Goal: Task Accomplishment & Management: Complete application form

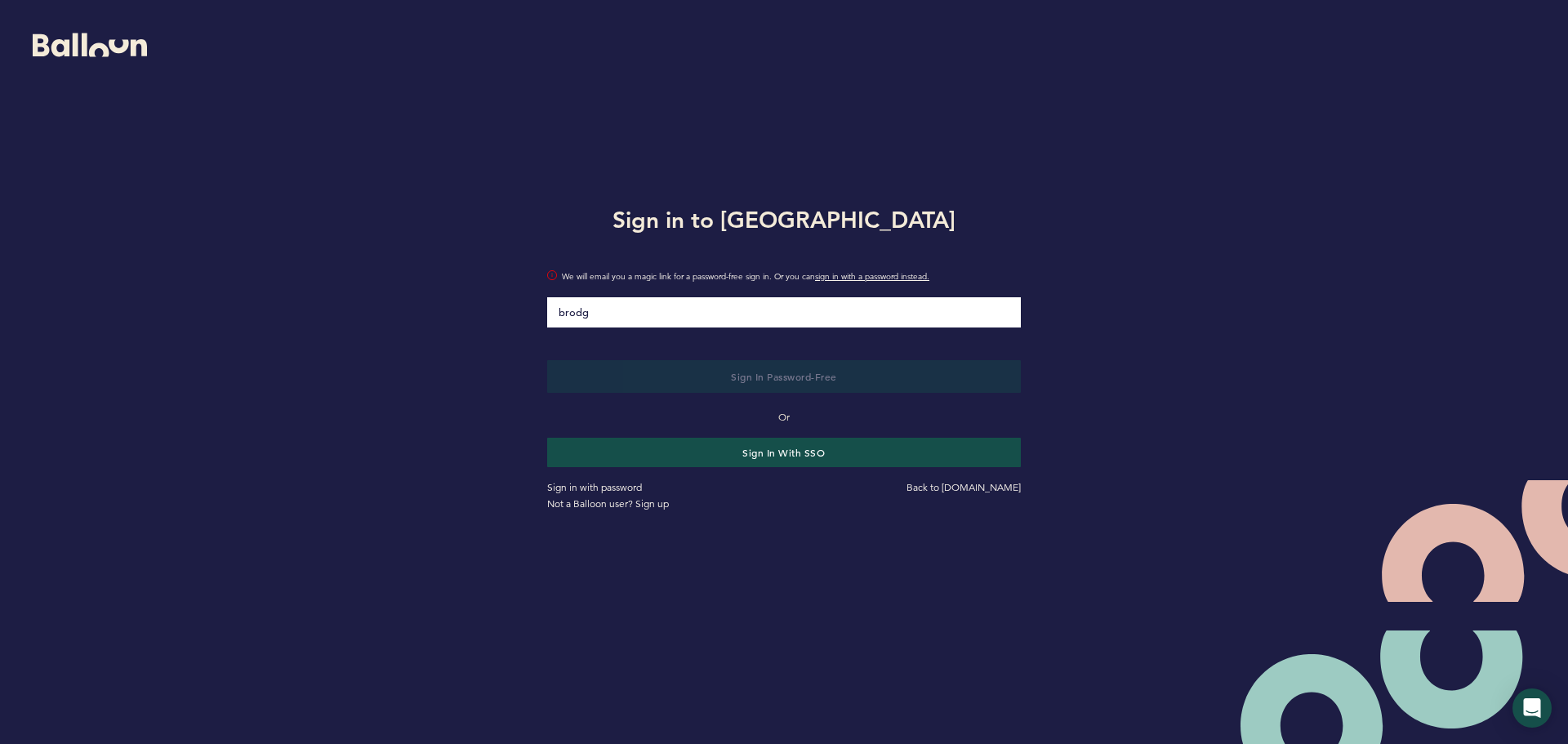
type input "[EMAIL_ADDRESS][DOMAIN_NAME]"
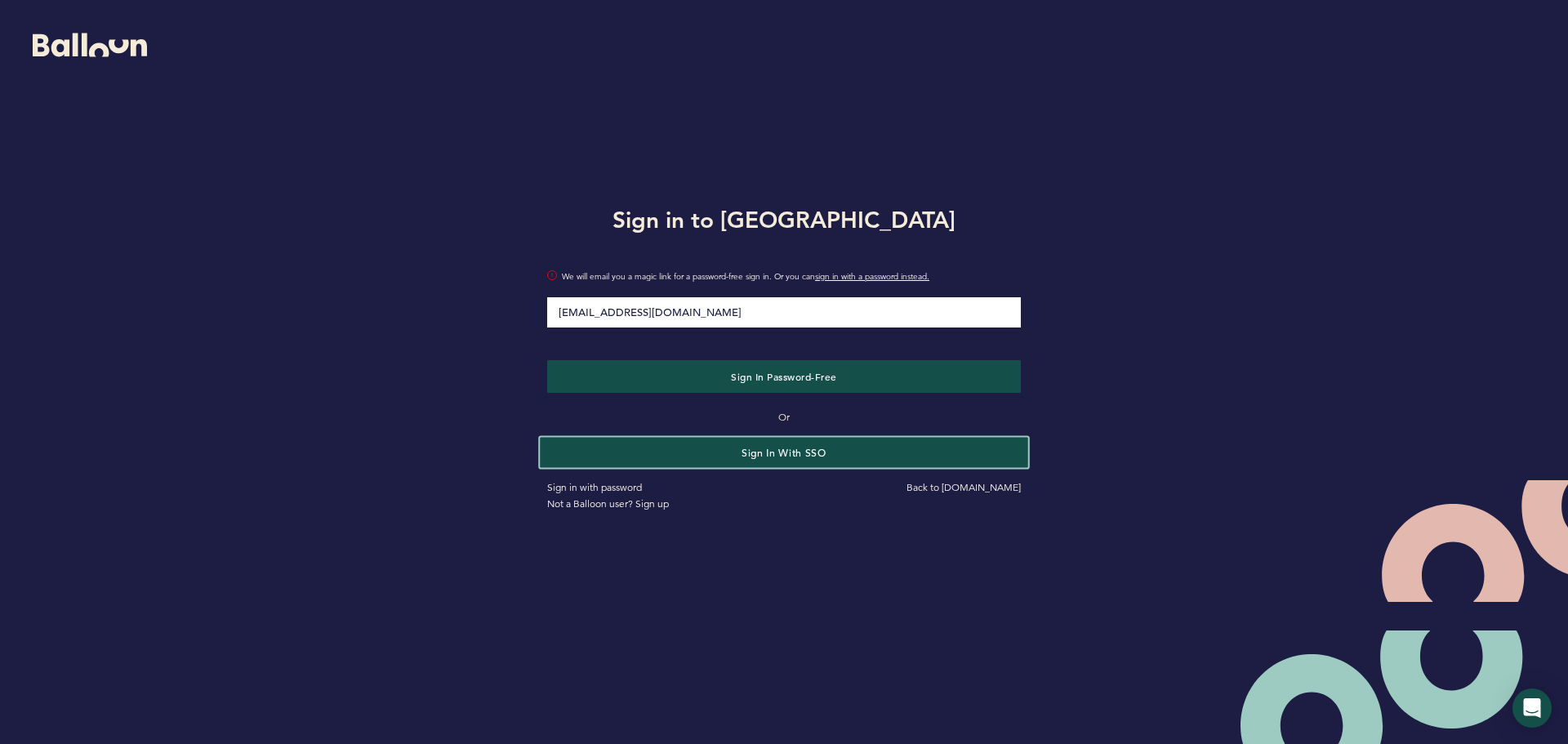
click at [758, 445] on button "Sign in with SSO" at bounding box center [784, 452] width 488 height 30
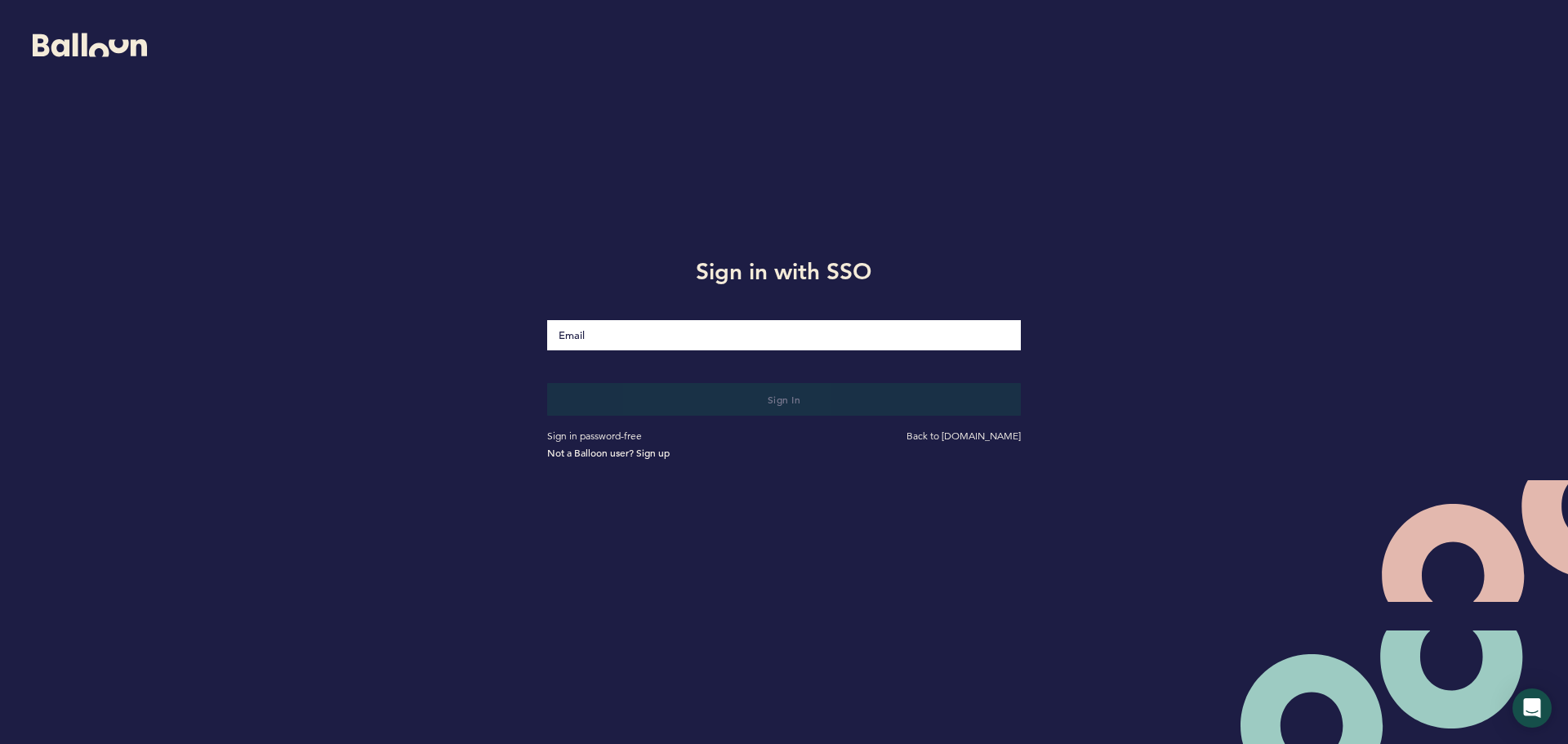
click at [687, 333] on input "Email" at bounding box center [784, 335] width 474 height 30
type input "[EMAIL_ADDRESS][DOMAIN_NAME]"
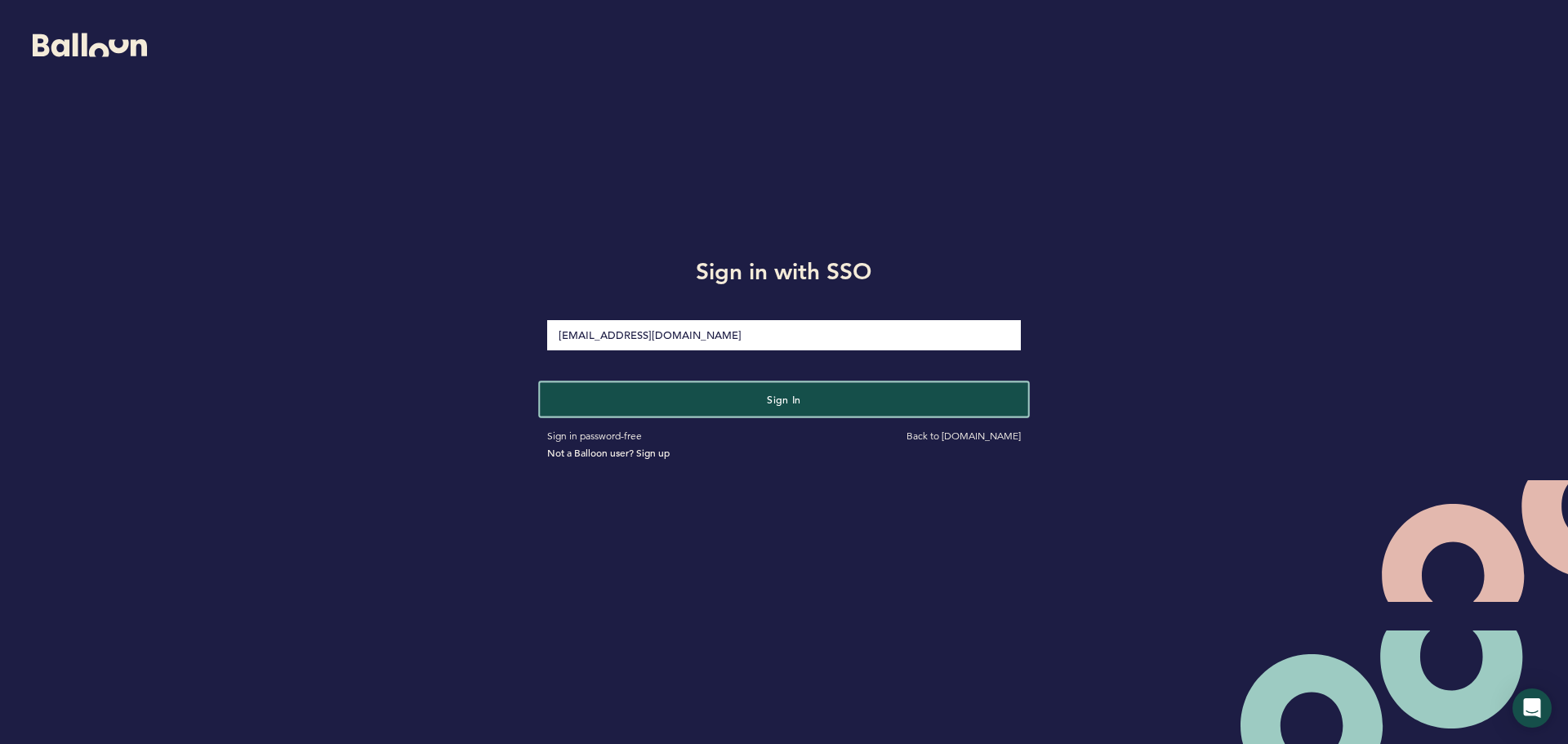
click at [772, 394] on span "Sign in" at bounding box center [784, 399] width 35 height 13
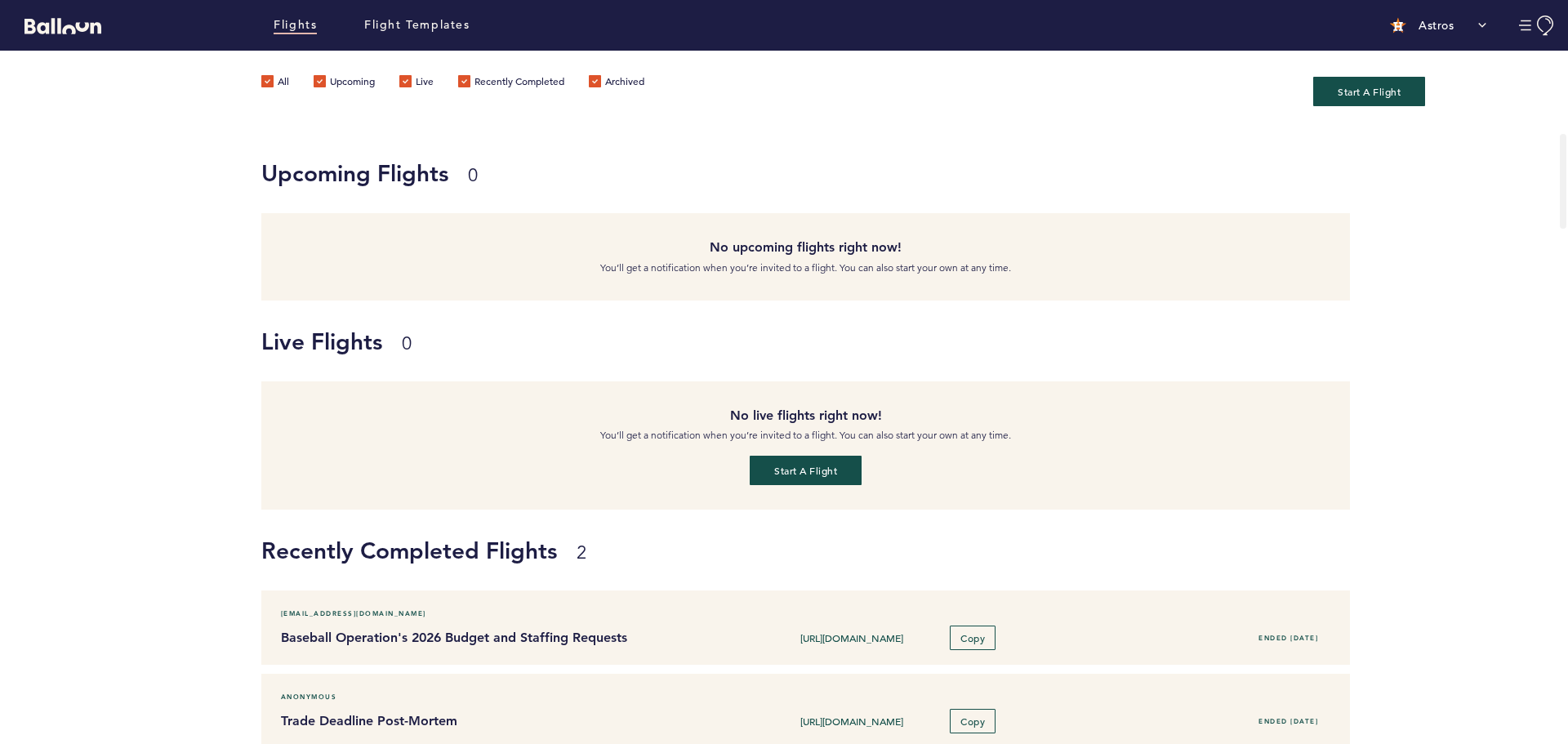
click at [174, 295] on div "Upcoming Flights 0 No upcoming flights right now! You’ll get a notification whe…" at bounding box center [784, 216] width 1568 height 168
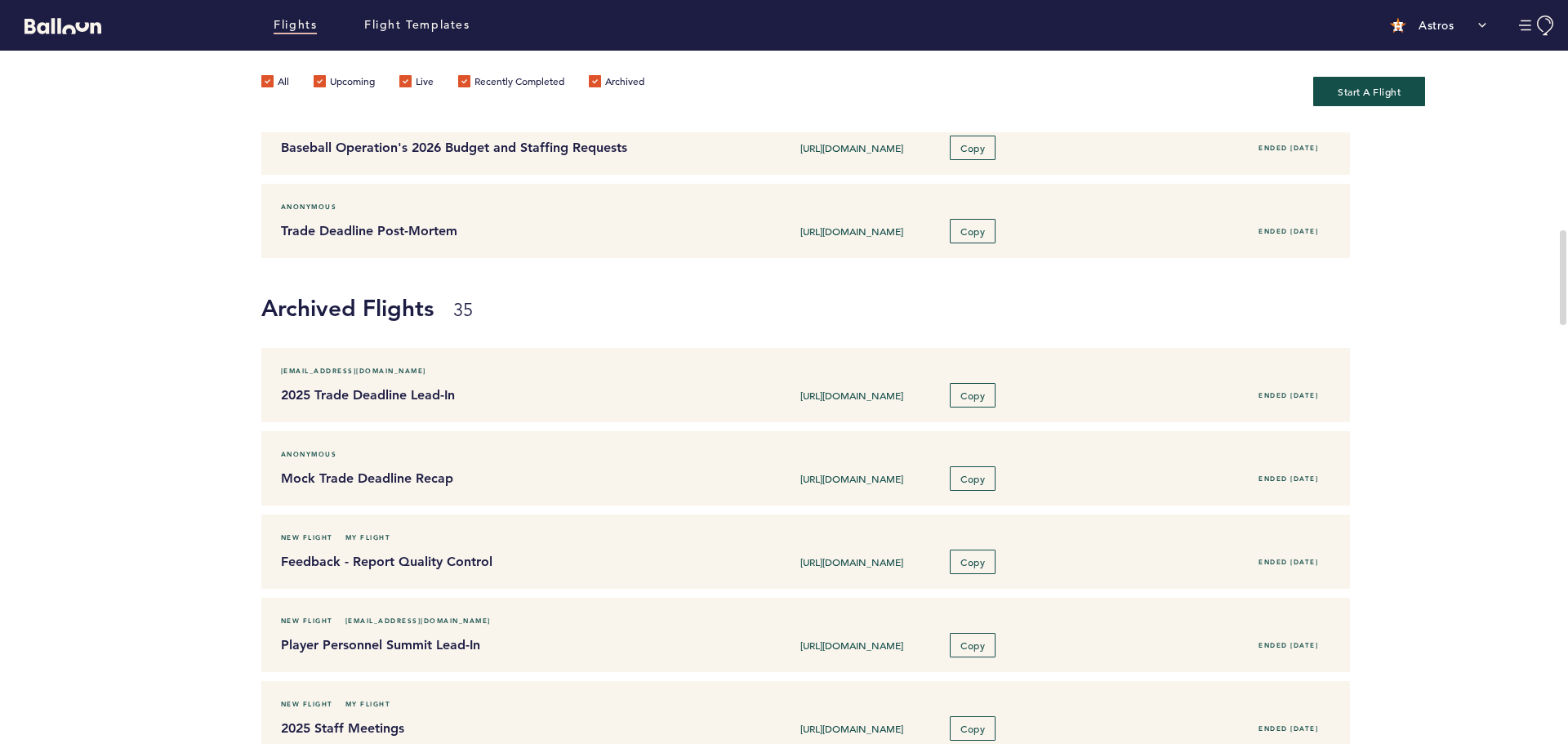
scroll to position [571, 0]
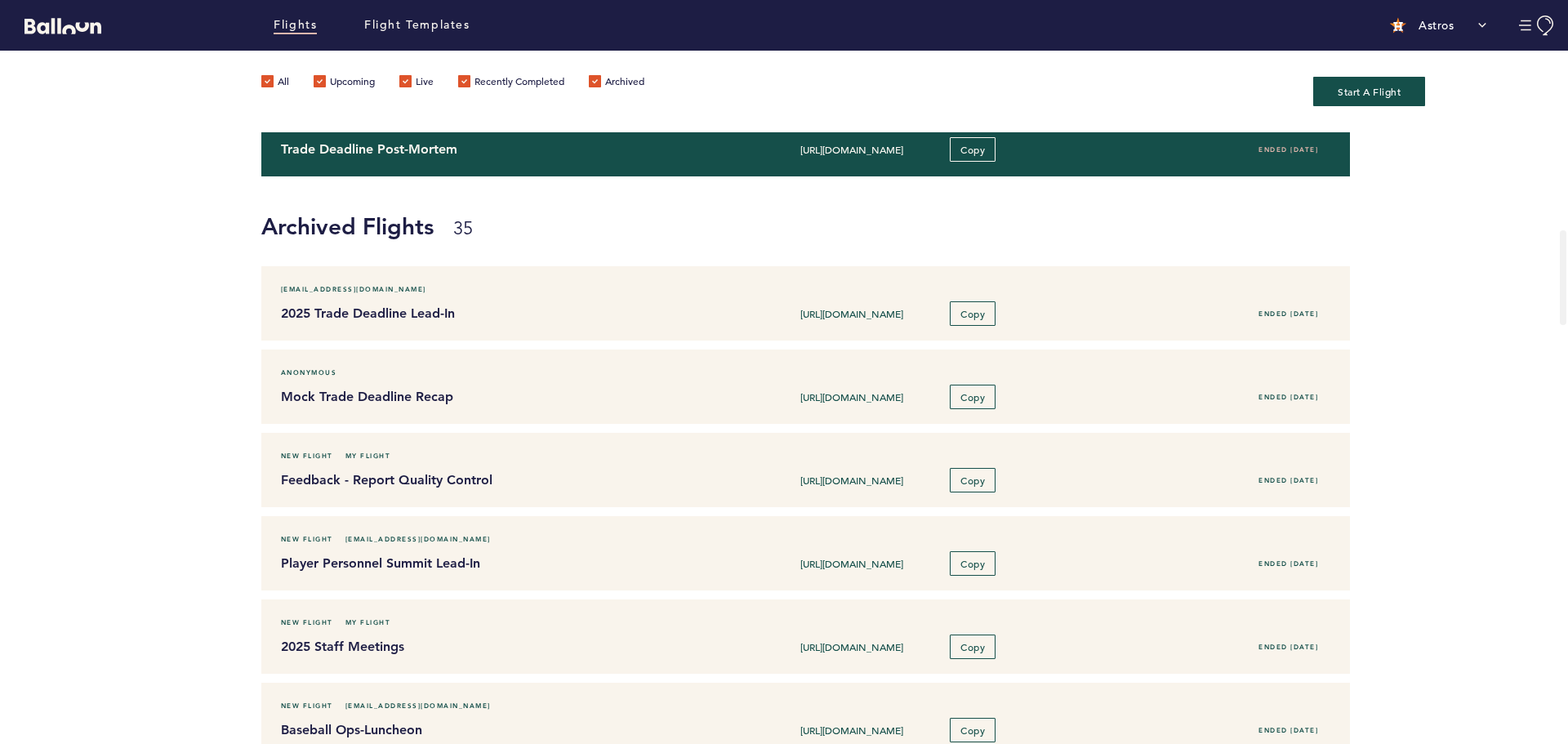
drag, startPoint x: 668, startPoint y: 162, endPoint x: 484, endPoint y: 149, distance: 184.5
click at [484, 149] on h4 "Trade Deadline Post-Mortem" at bounding box center [492, 149] width 423 height 19
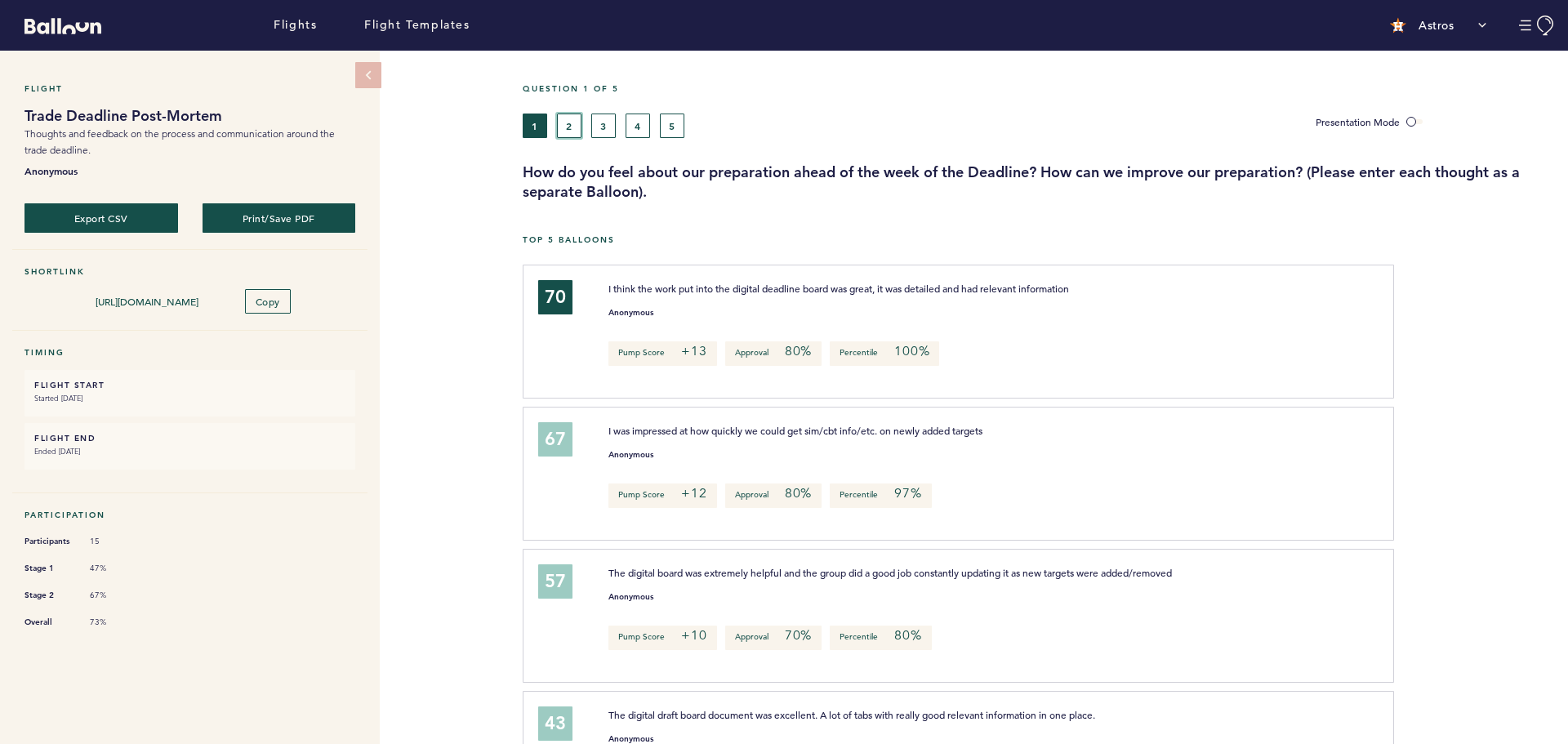
click at [563, 131] on button "2" at bounding box center [569, 125] width 25 height 25
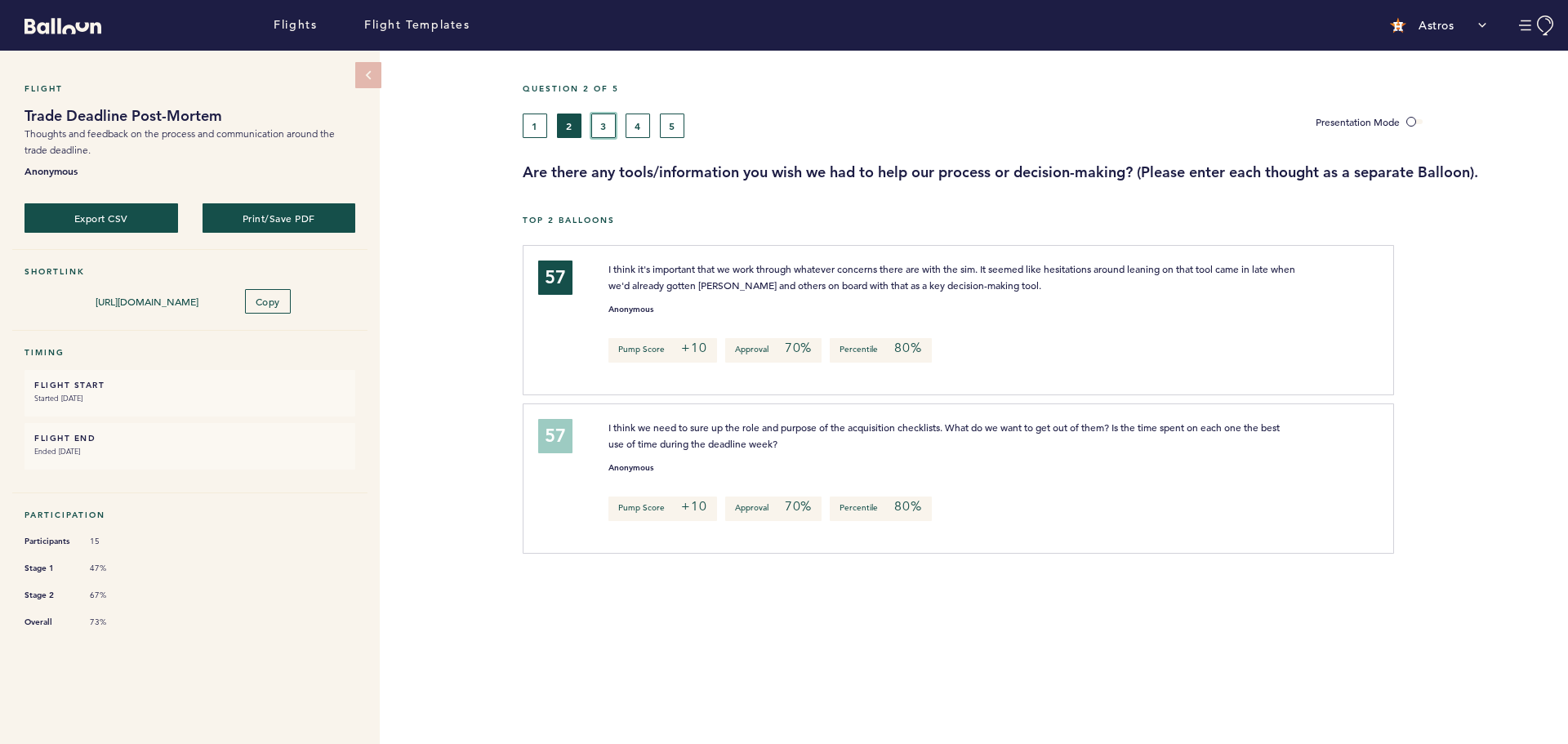
click at [611, 123] on button "3" at bounding box center [604, 125] width 25 height 25
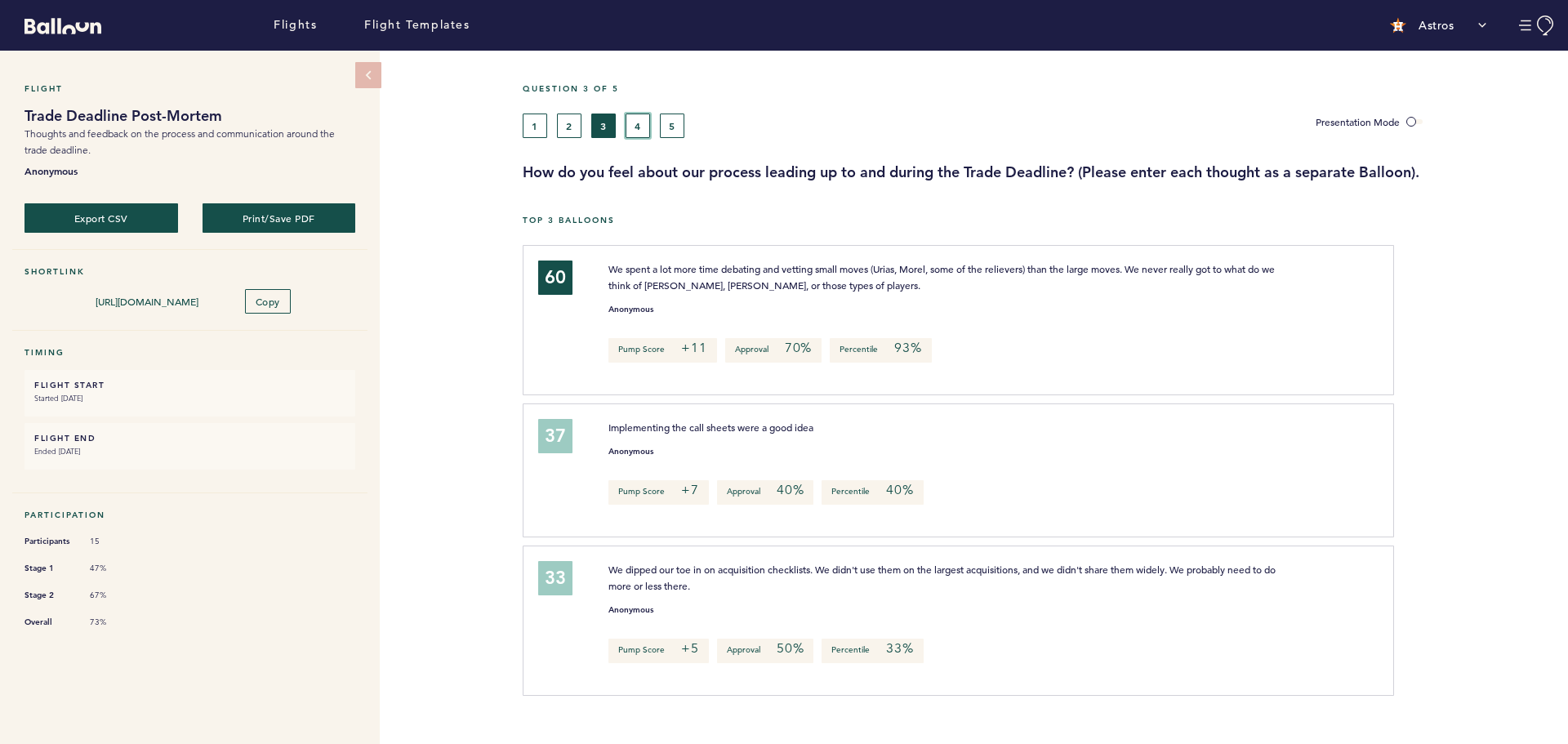
click at [637, 127] on button "4" at bounding box center [637, 125] width 25 height 25
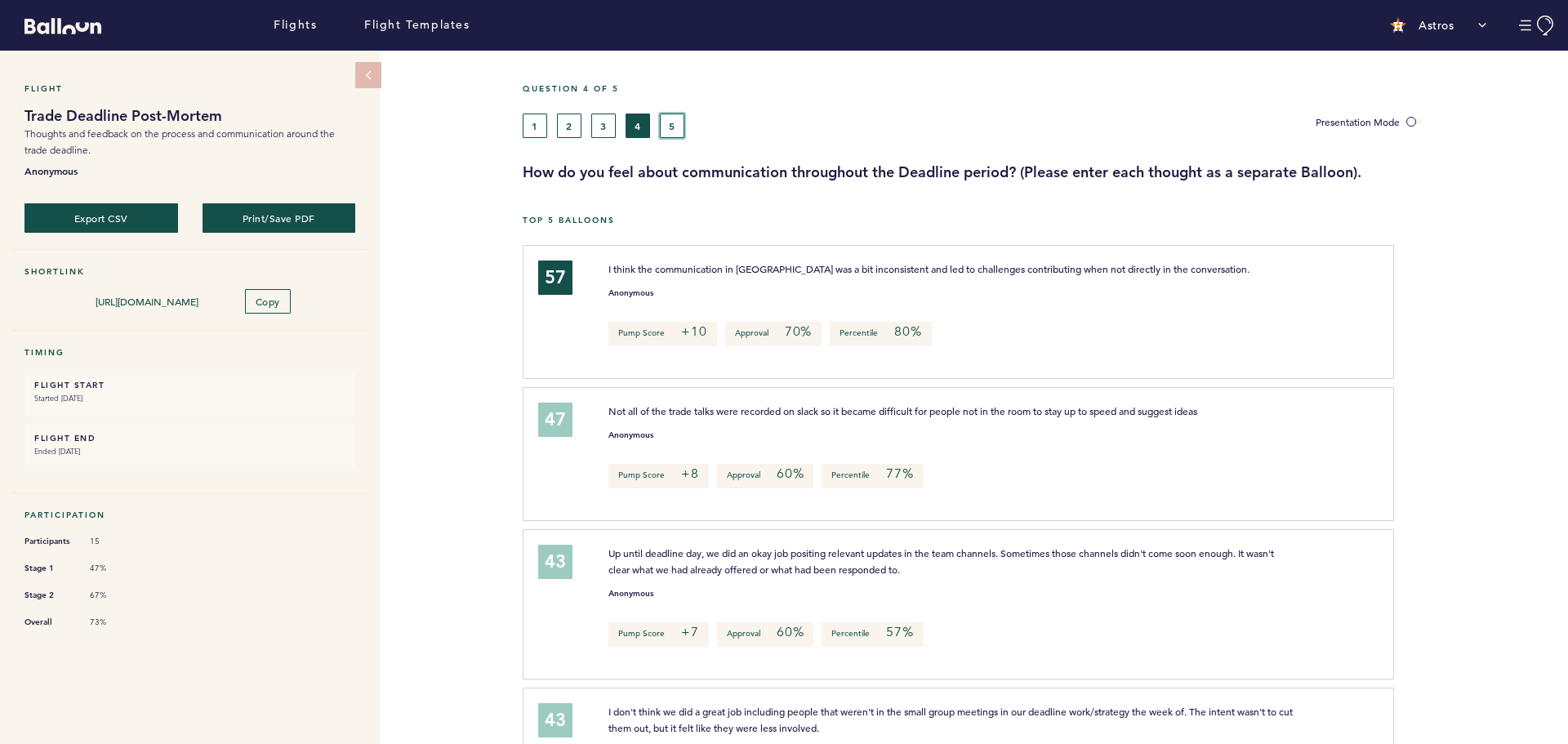
click at [672, 124] on button "5" at bounding box center [672, 125] width 25 height 25
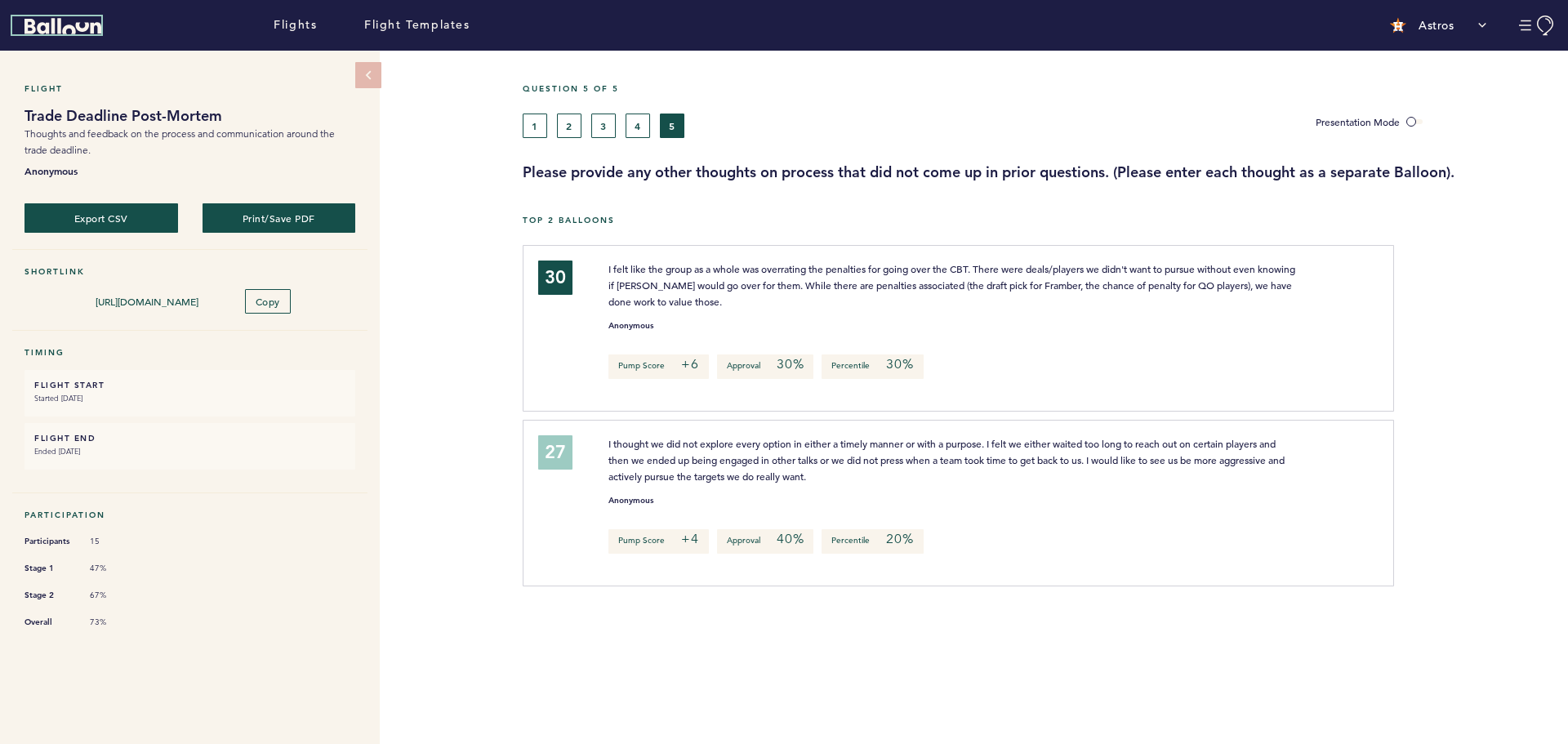
click at [59, 19] on icon "Balloon" at bounding box center [63, 26] width 77 height 16
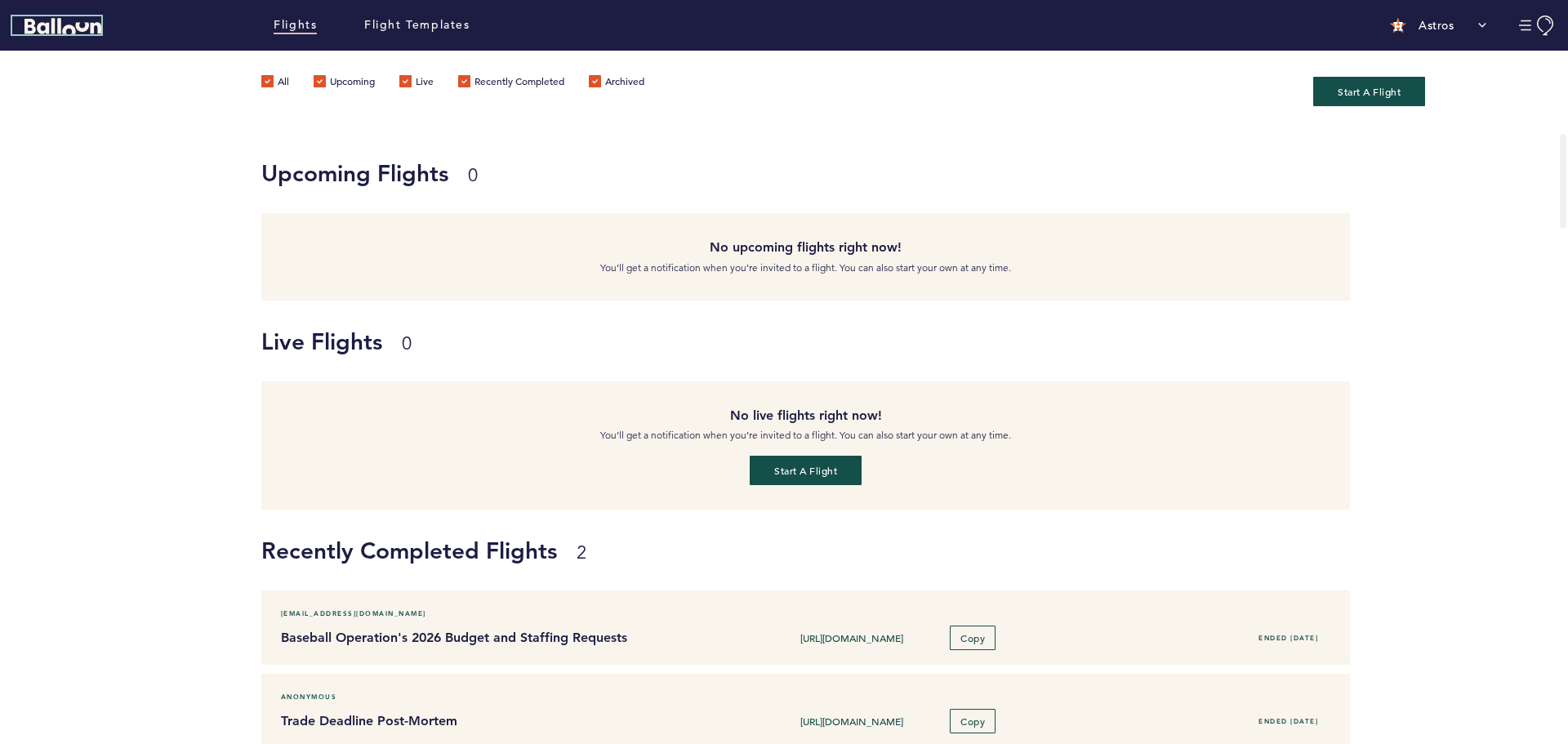
click at [60, 23] on icon "Balloon" at bounding box center [63, 26] width 77 height 16
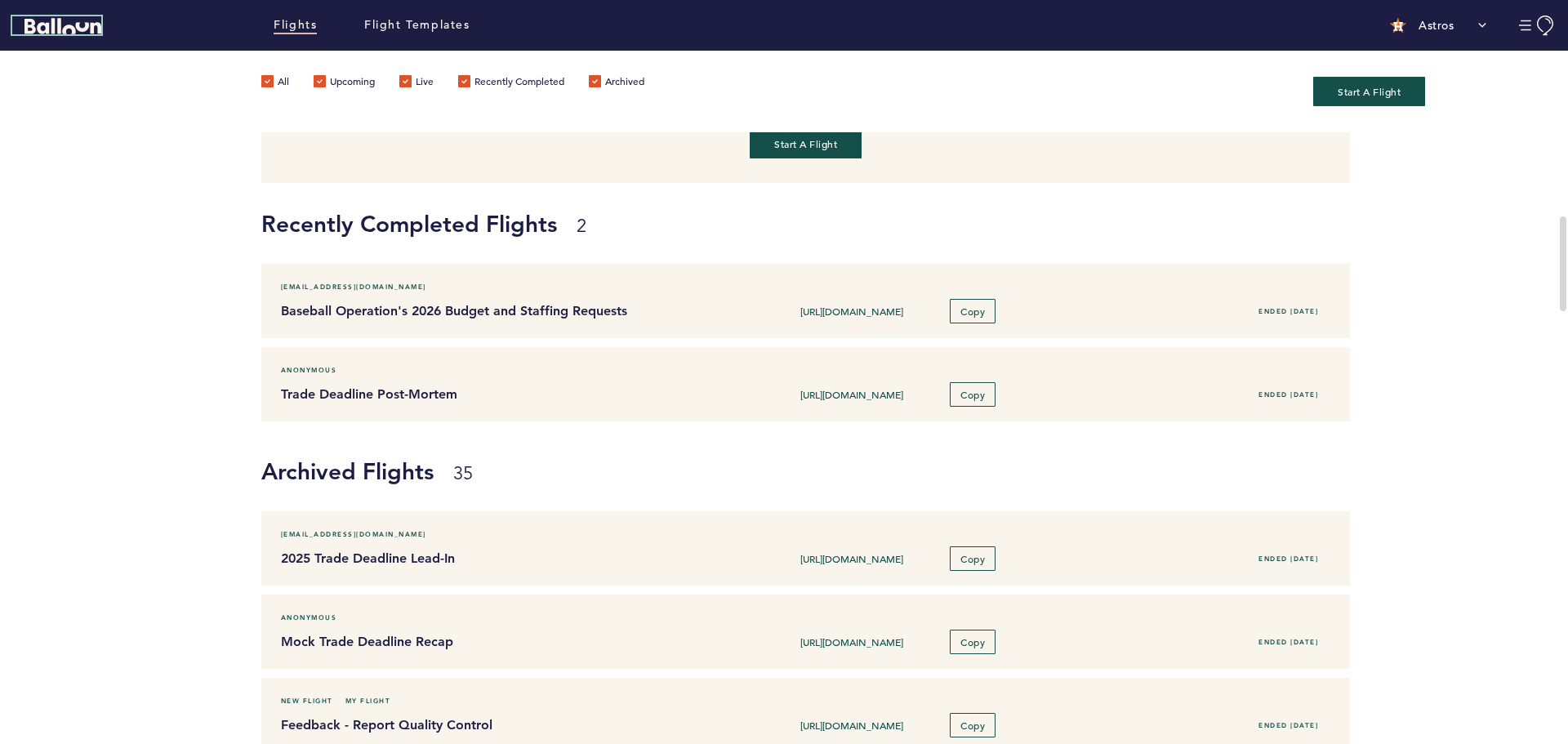
scroll to position [490, 0]
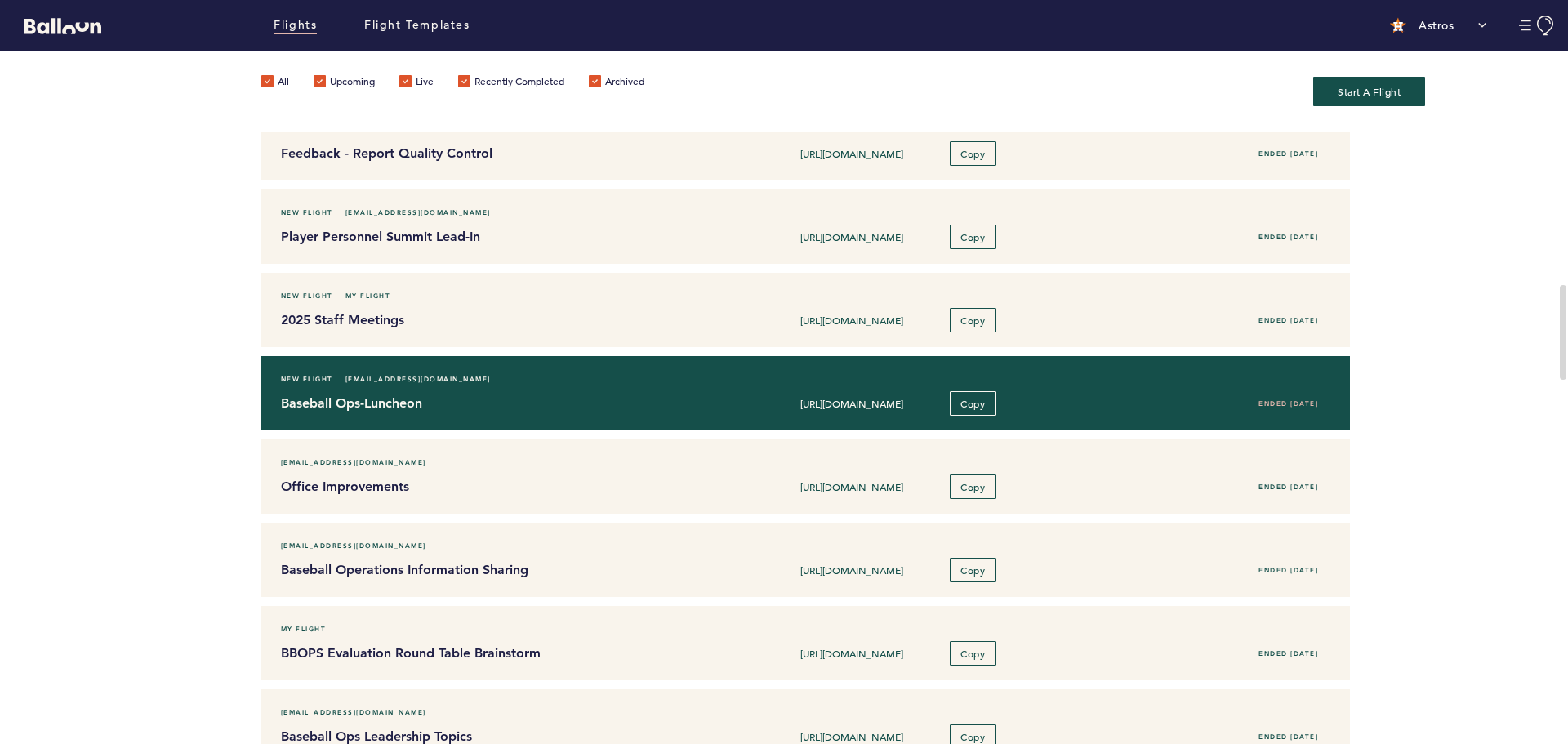
scroll to position [980, 0]
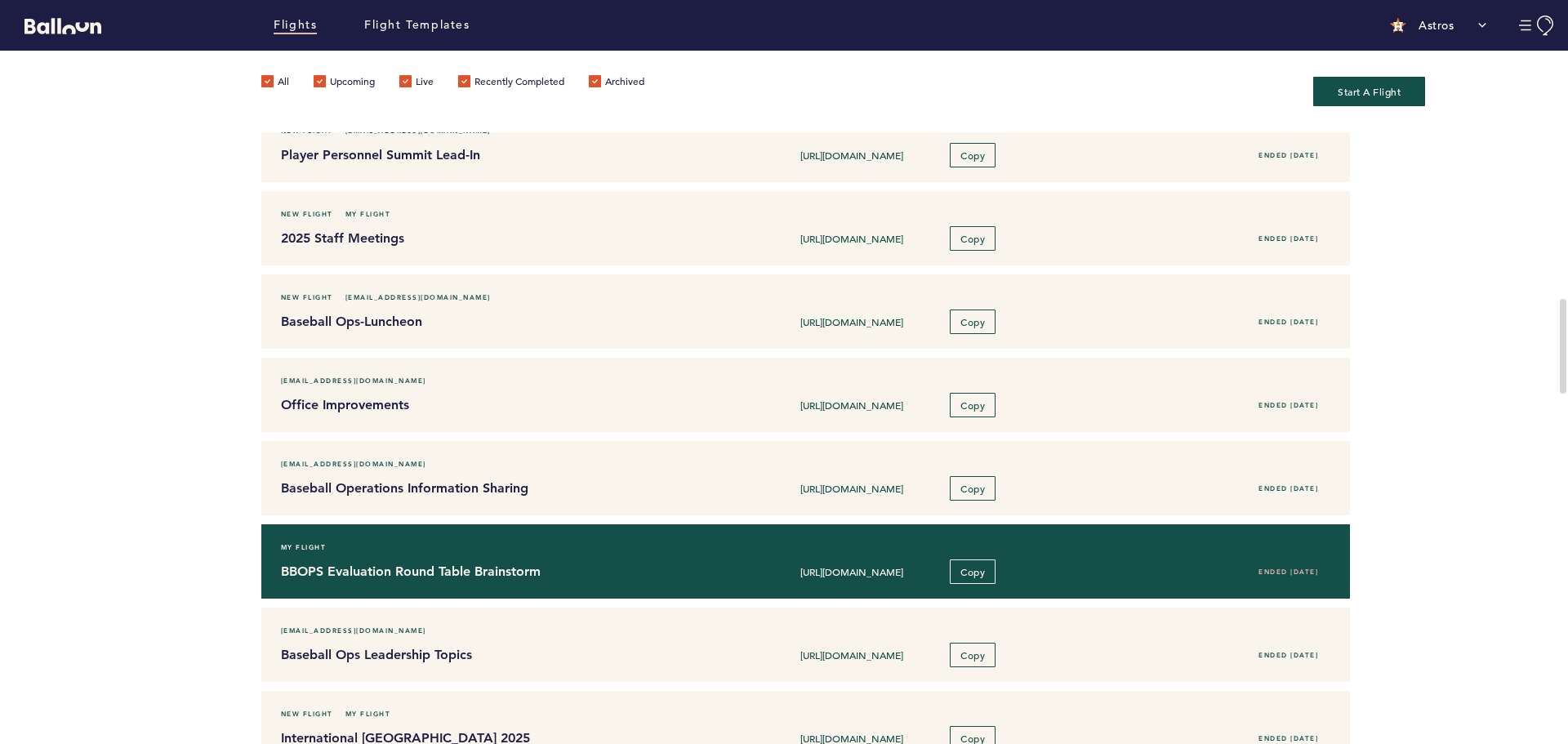
click at [474, 550] on div "My Flight" at bounding box center [805, 547] width 1074 height 16
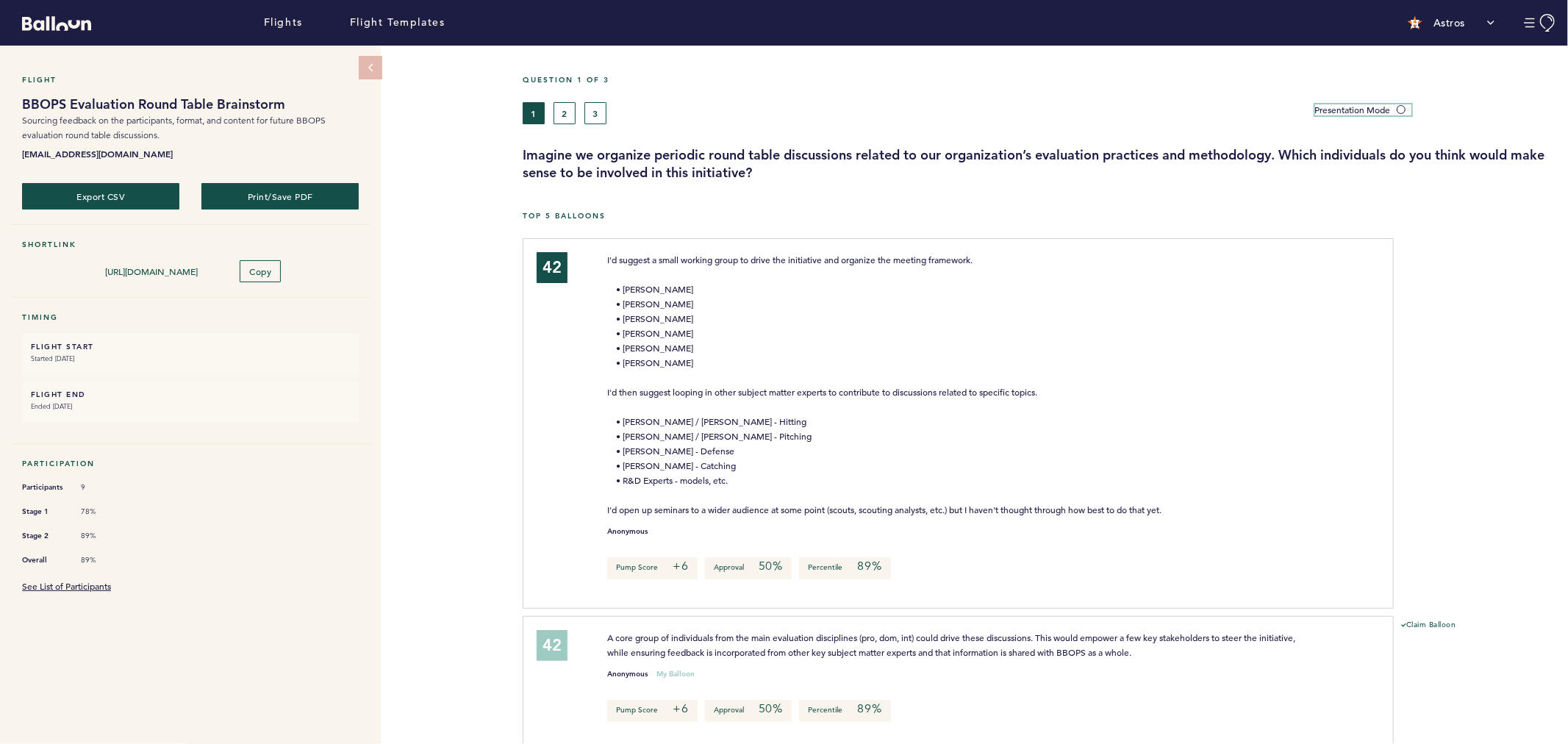
click at [1404, 108] on span at bounding box center [1404, 109] width 15 height 4
click at [0, 0] on input "Presentation Mode" at bounding box center [0, 0] width 0 height 0
click at [1404, 108] on span at bounding box center [1404, 109] width 15 height 4
click at [0, 0] on input "Presentation Mode" at bounding box center [0, 0] width 0 height 0
click at [1404, 108] on span at bounding box center [1404, 109] width 15 height 4
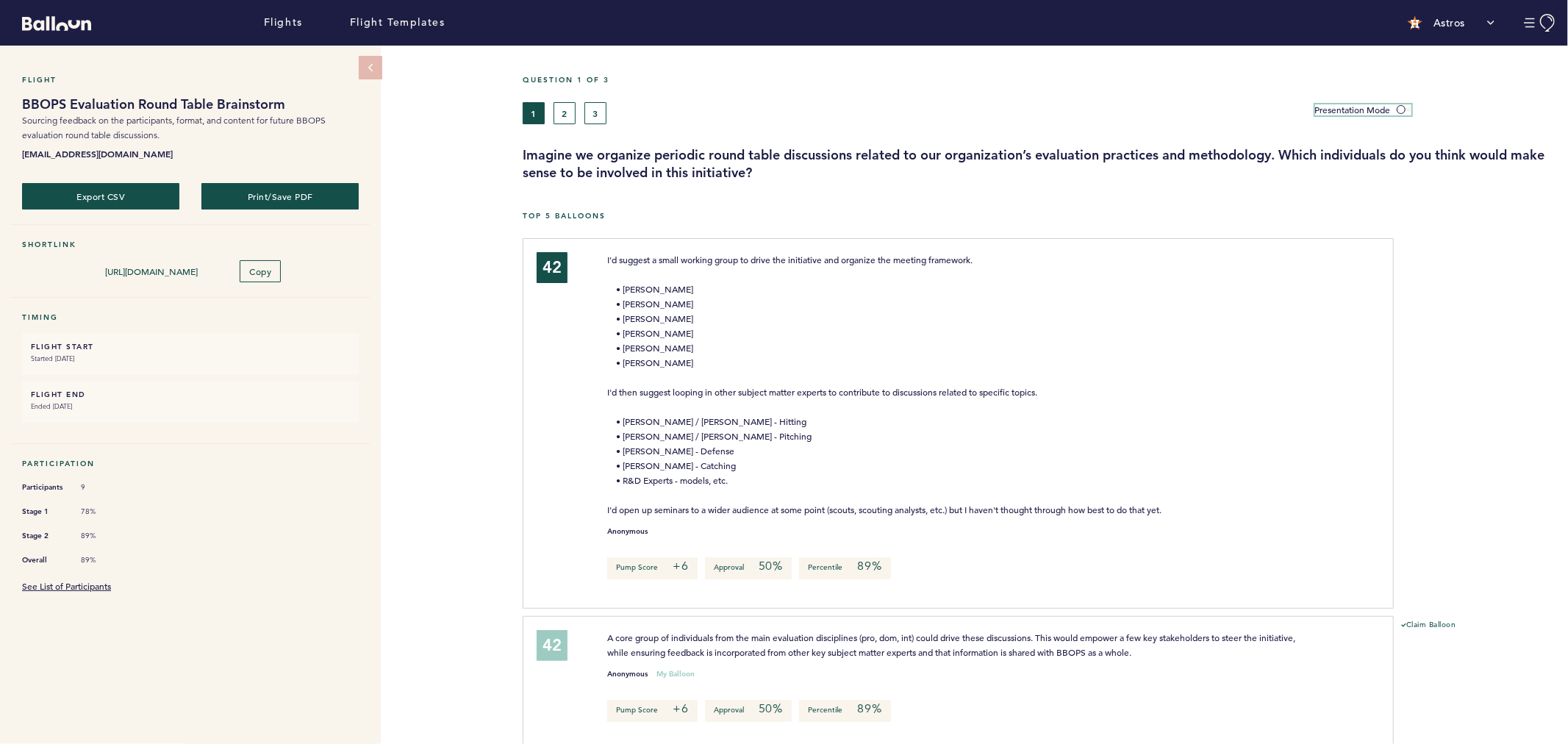
click at [0, 0] on input "Presentation Mode" at bounding box center [0, 0] width 0 height 0
click at [1410, 217] on div "Top 5 Balloons" at bounding box center [1045, 224] width 1045 height 27
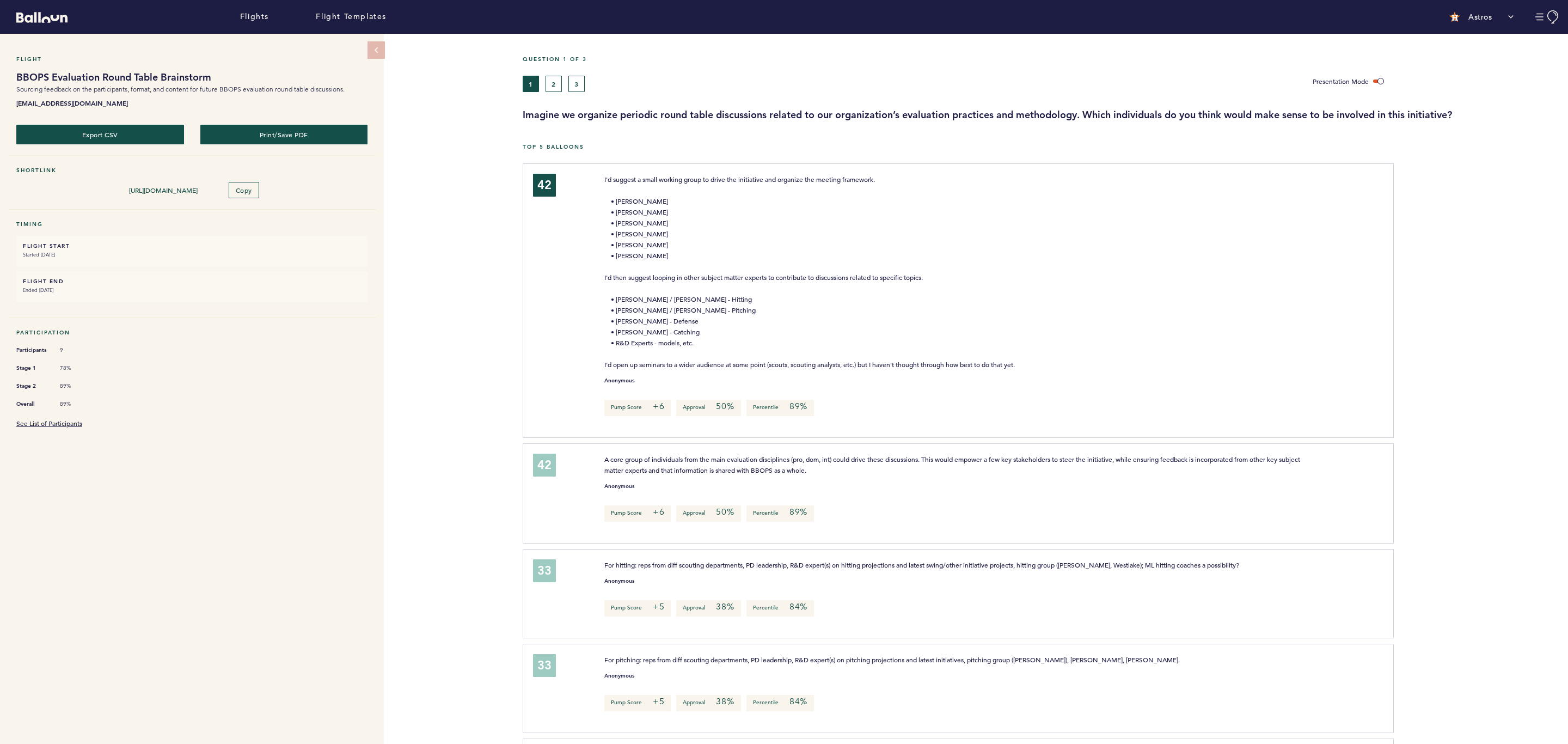
click at [1045, 239] on div at bounding box center [1481, 304] width 174 height 277
click at [1045, 281] on div at bounding box center [1481, 304] width 174 height 277
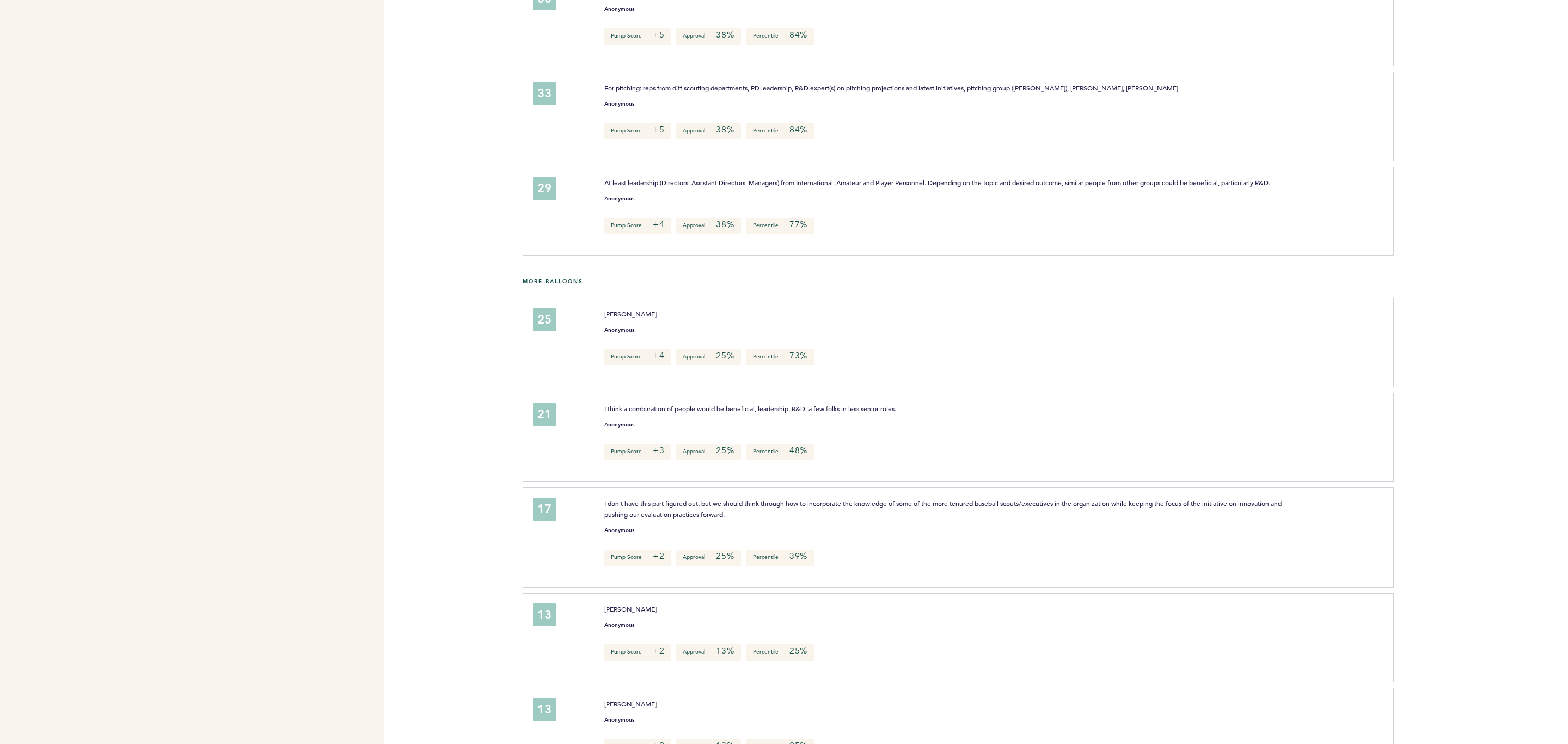
scroll to position [653, 0]
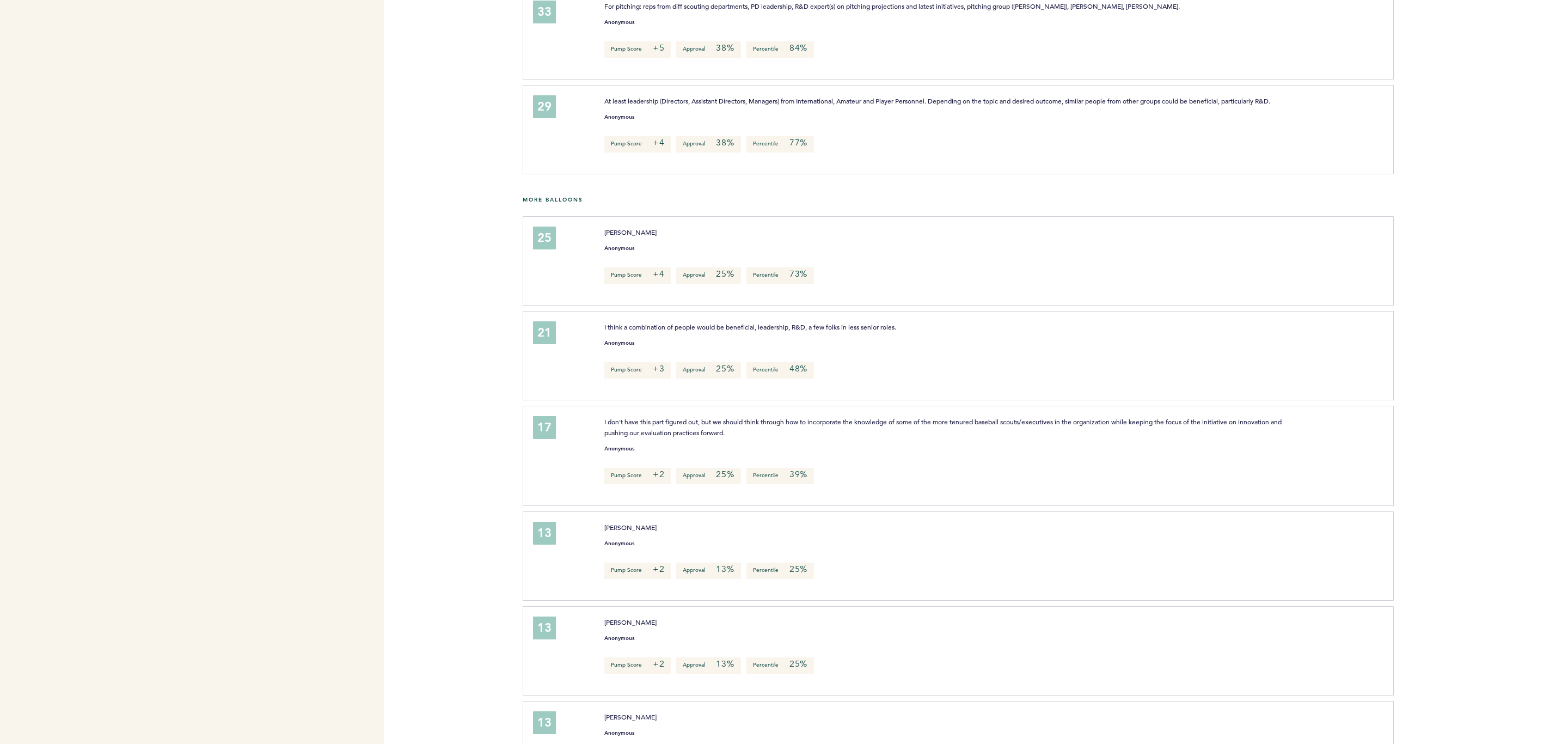
click at [1045, 253] on div at bounding box center [1481, 265] width 174 height 92
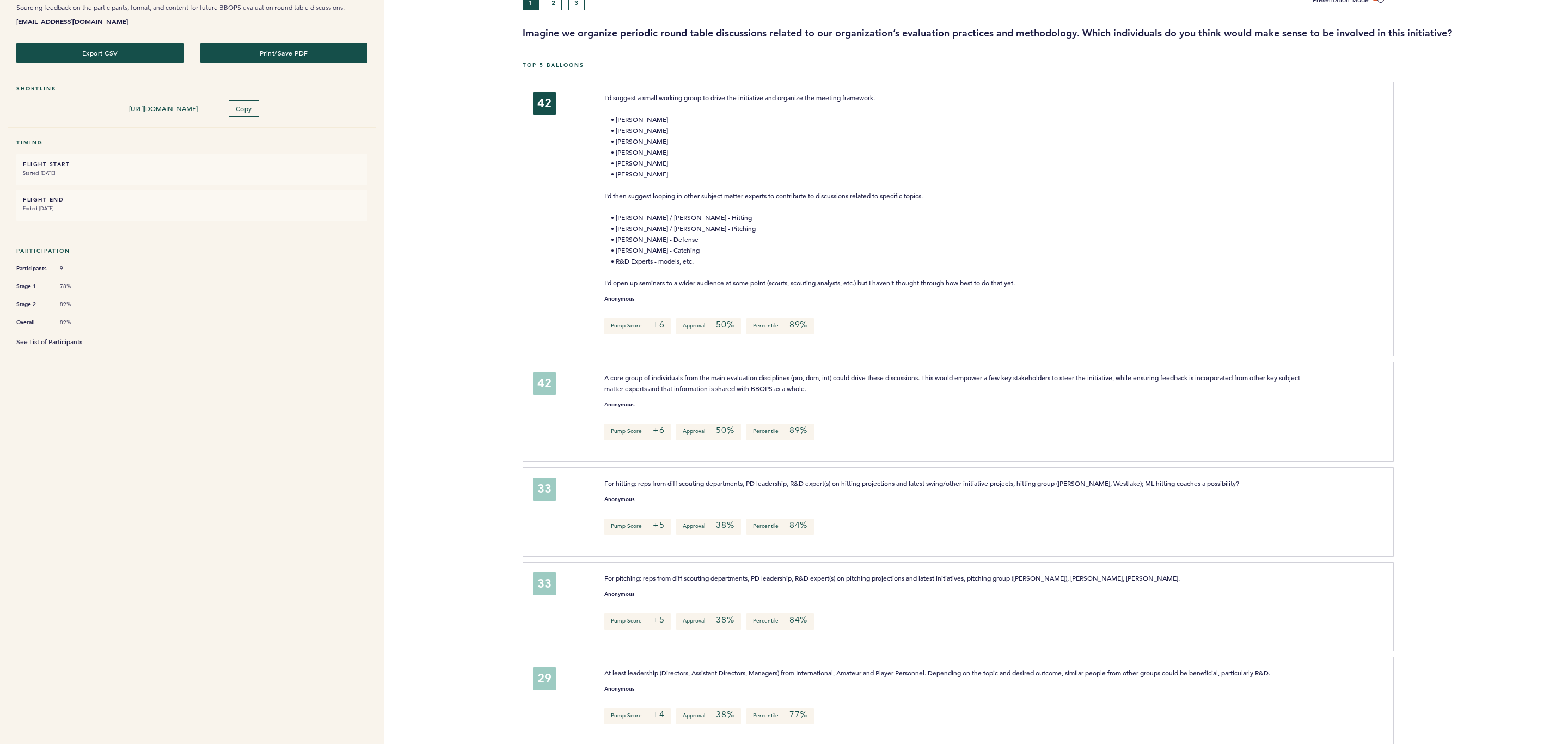
scroll to position [0, 0]
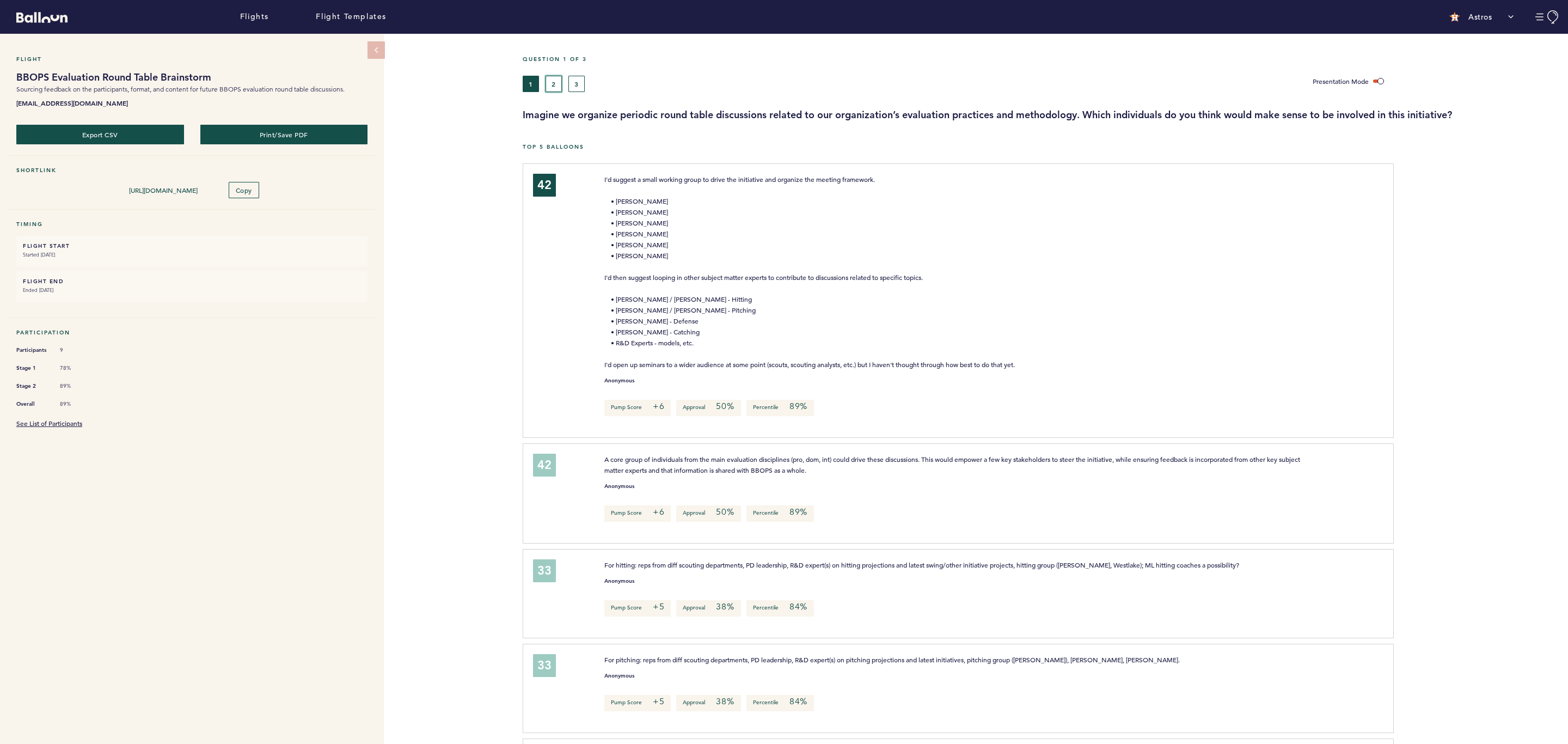
click at [555, 82] on button "2" at bounding box center [553, 83] width 16 height 16
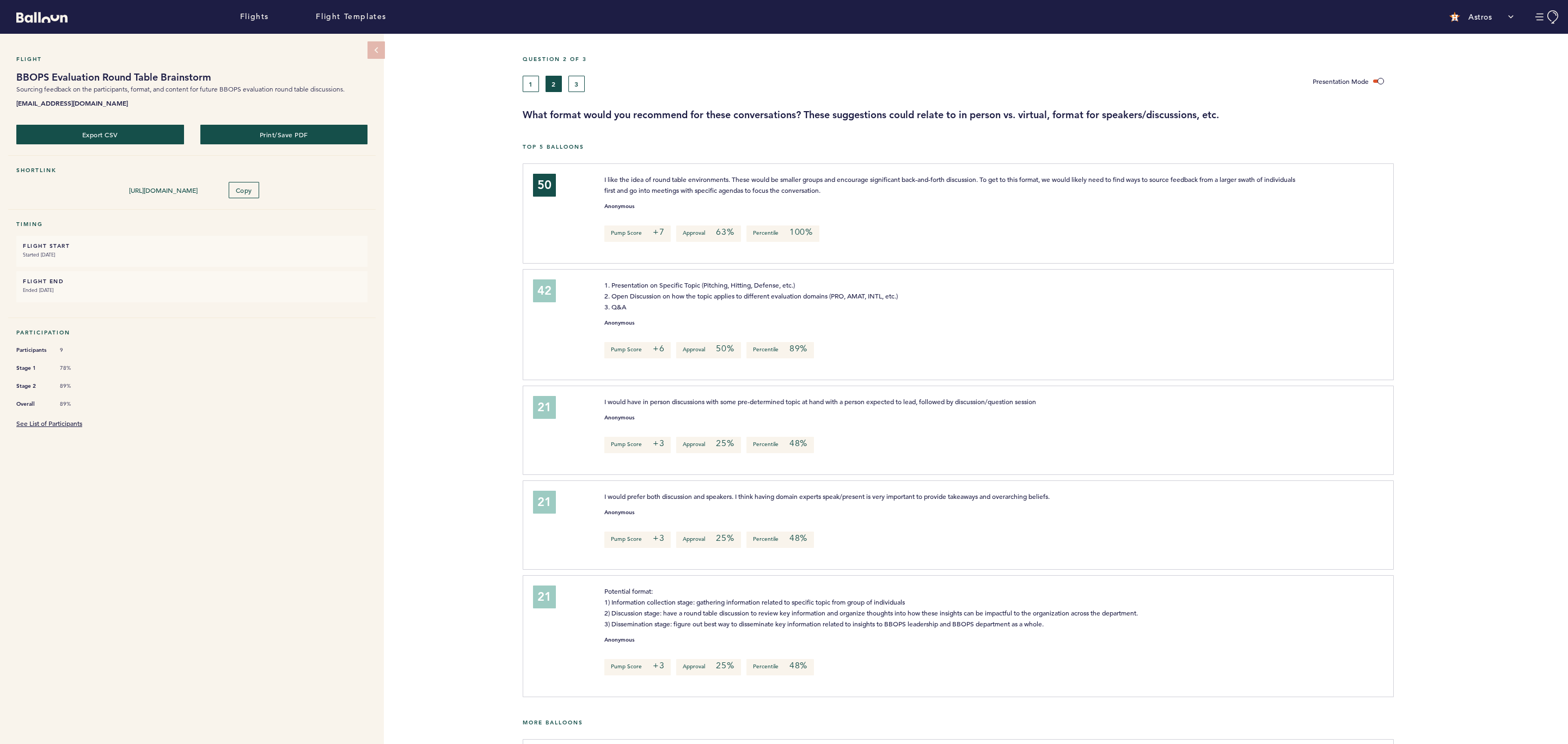
click at [1045, 258] on div at bounding box center [1481, 217] width 174 height 103
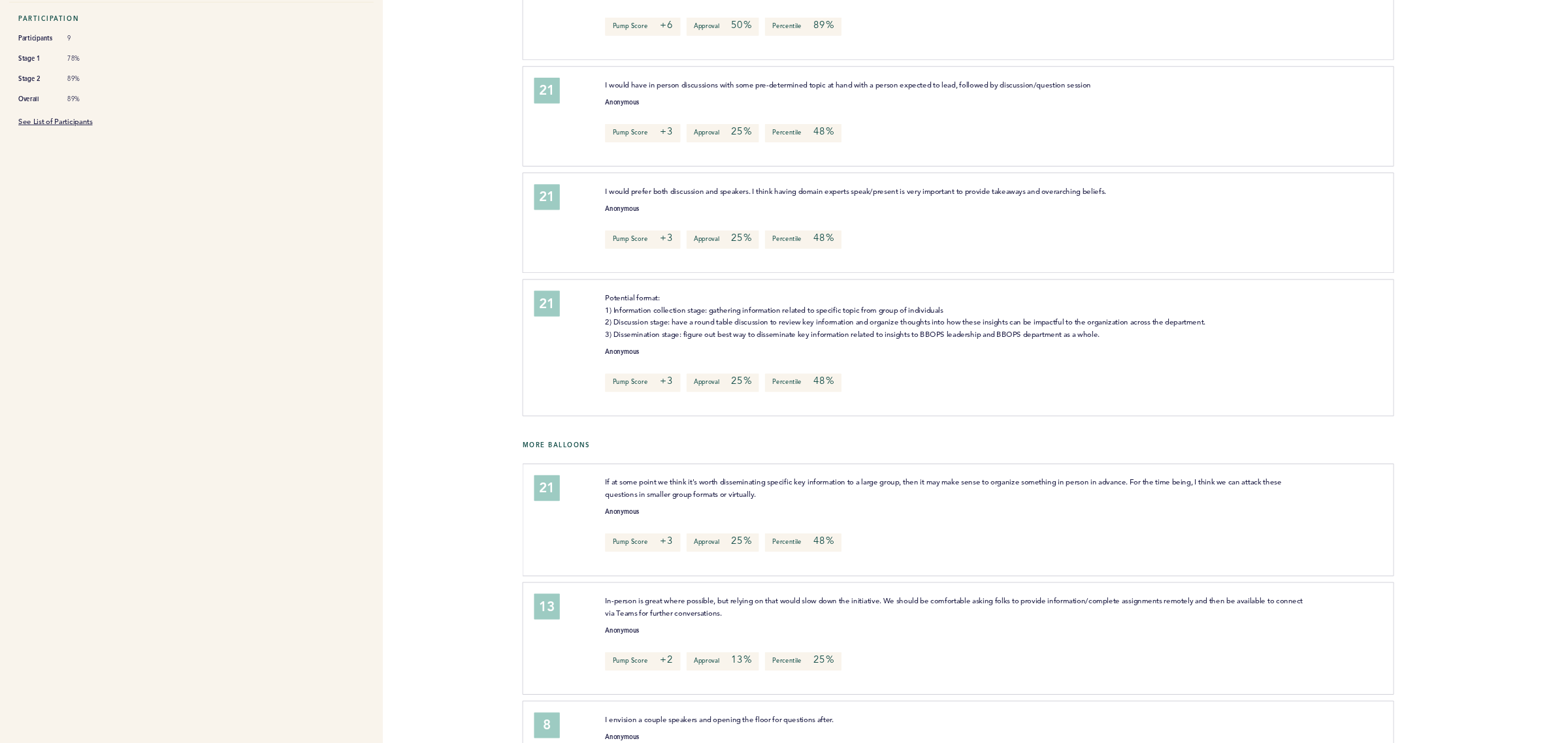
scroll to position [392, 0]
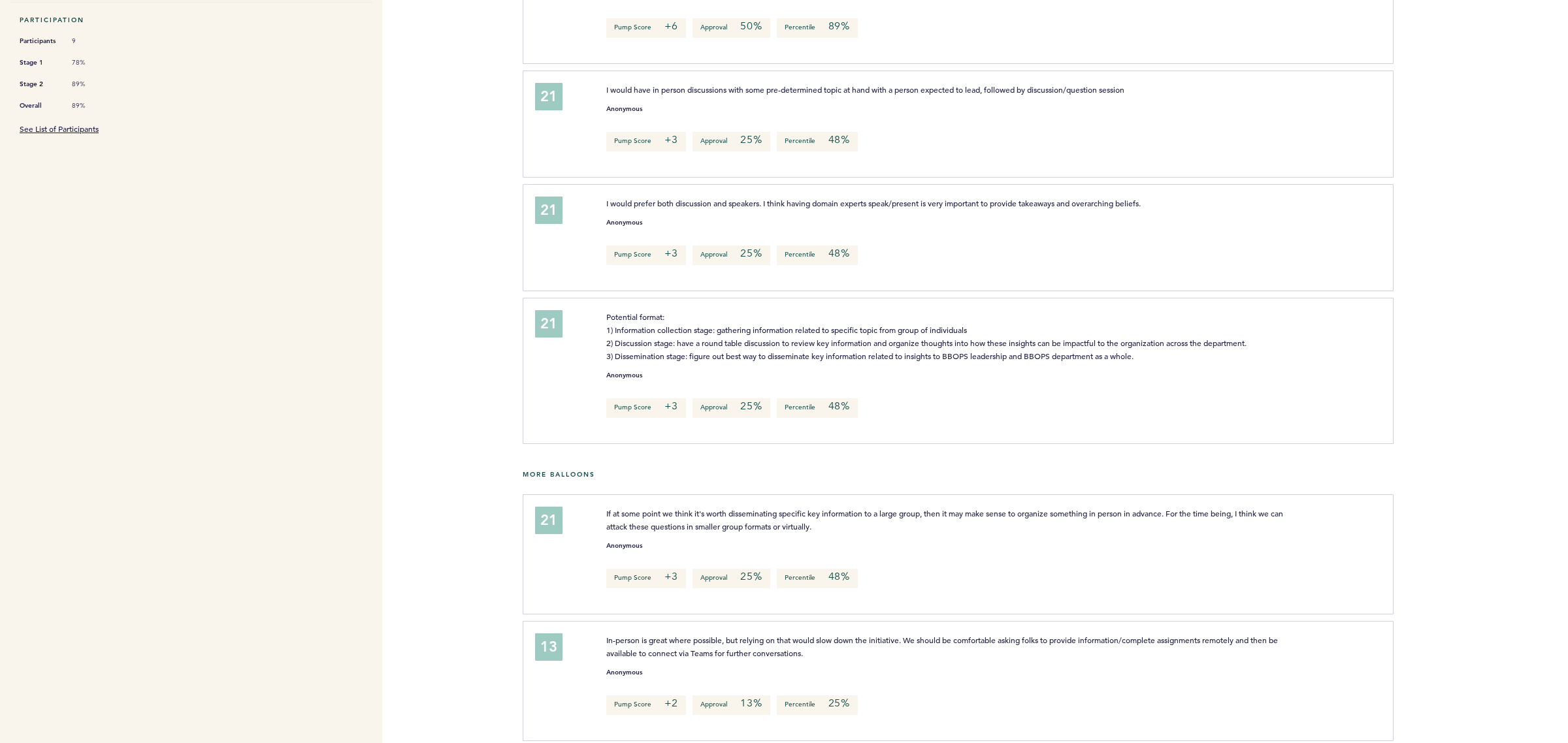
click at [1253, 257] on div at bounding box center [1480, 242] width 175 height 110
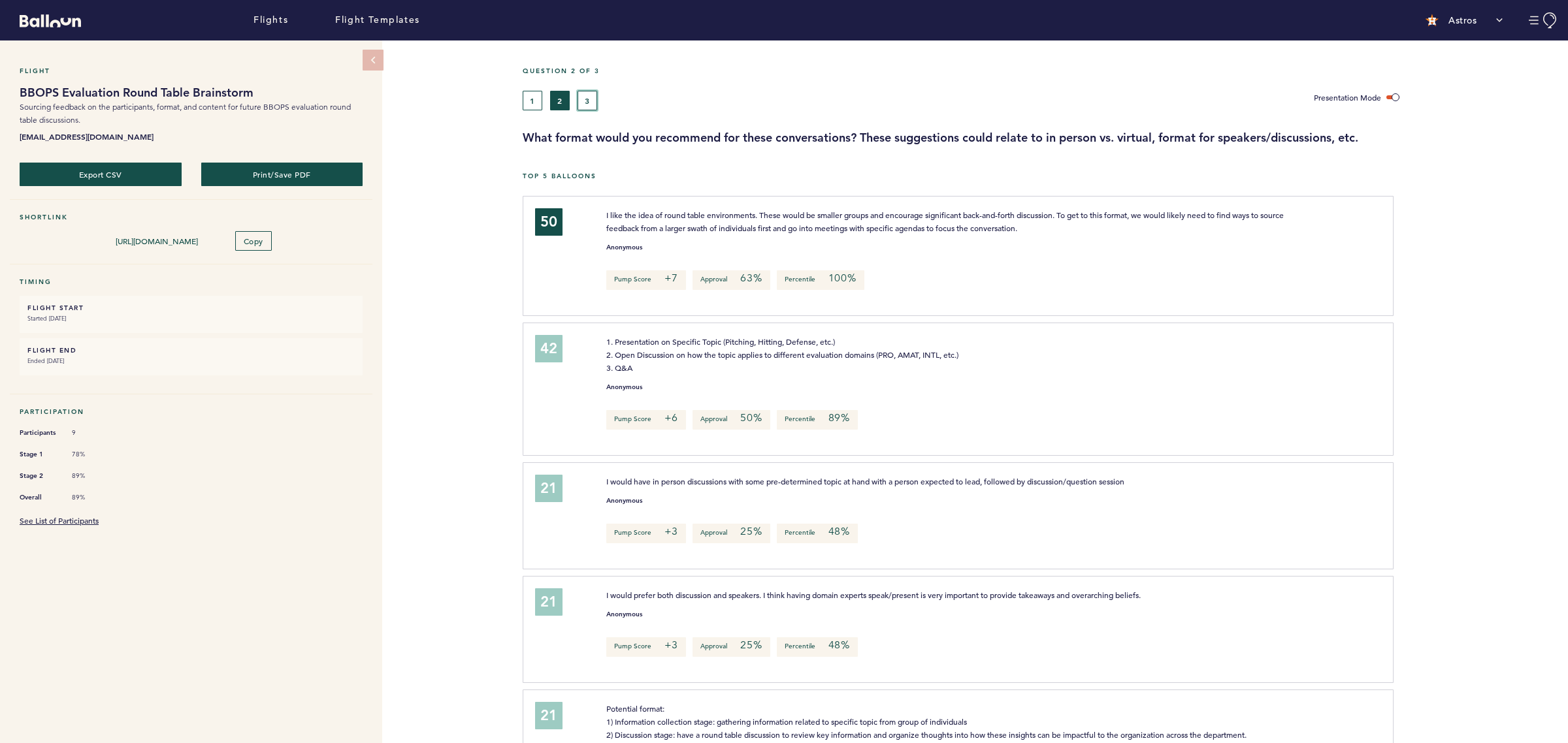
click at [585, 96] on button "3" at bounding box center [587, 100] width 20 height 20
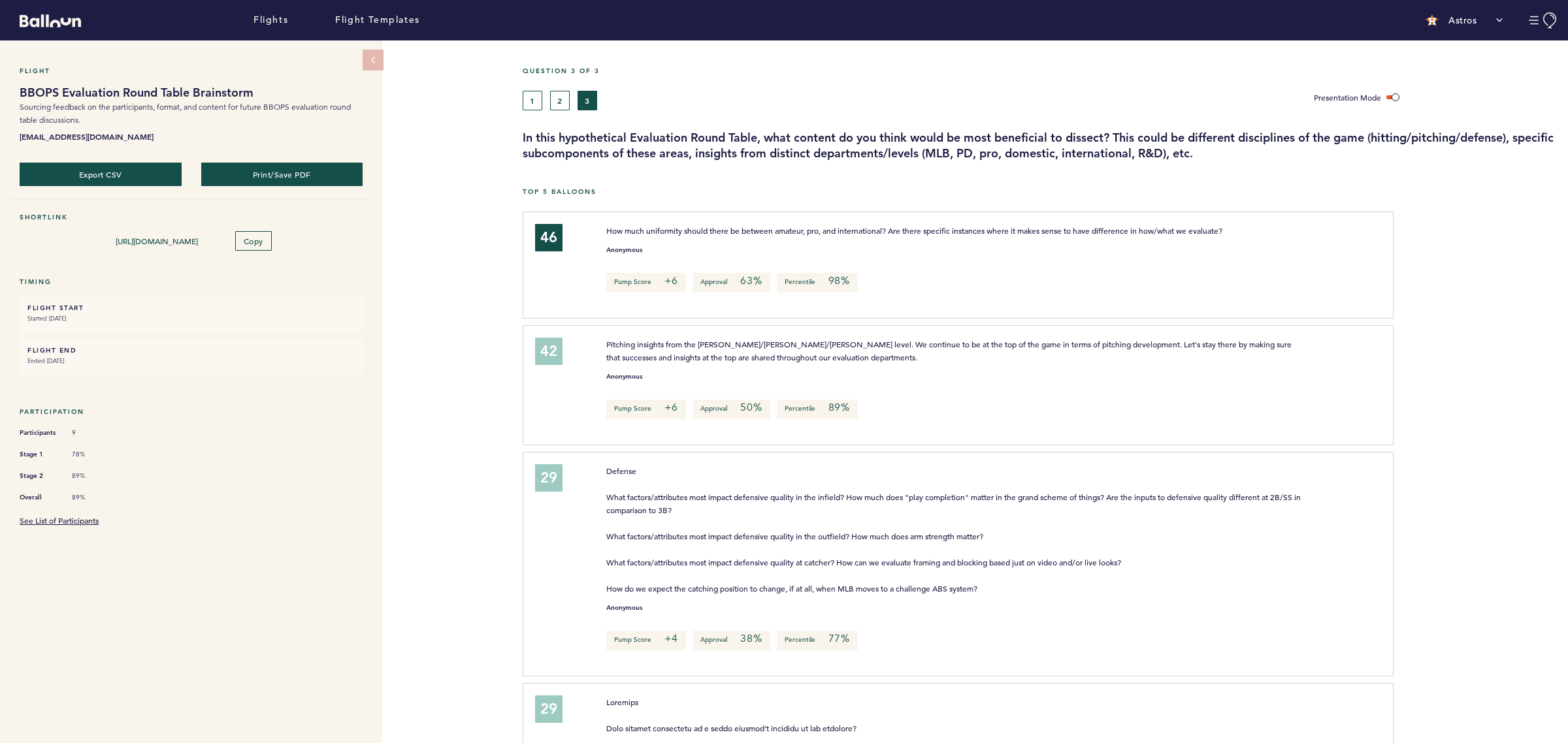
click at [1253, 279] on div at bounding box center [1480, 269] width 175 height 110
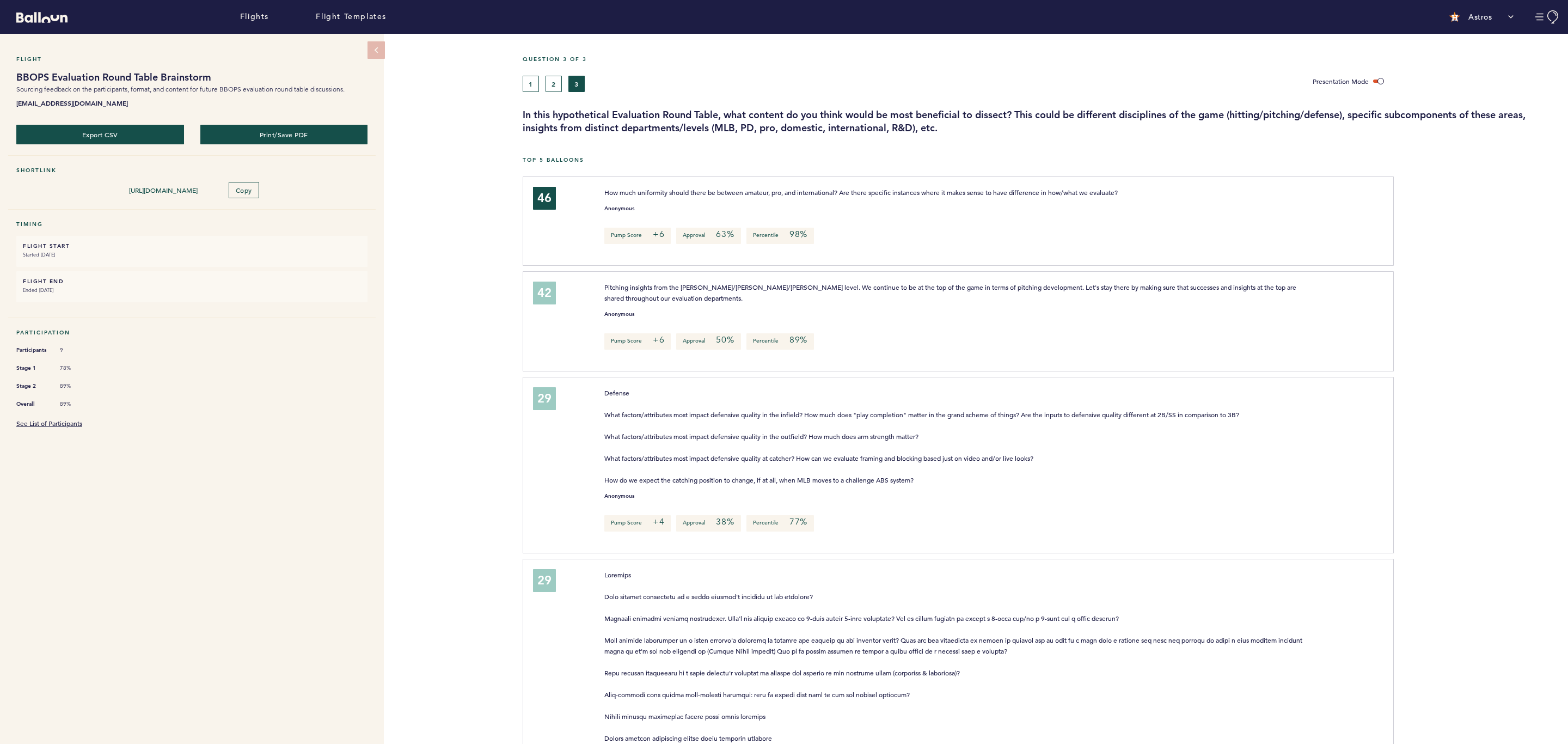
click at [1045, 332] on div at bounding box center [1481, 325] width 174 height 103
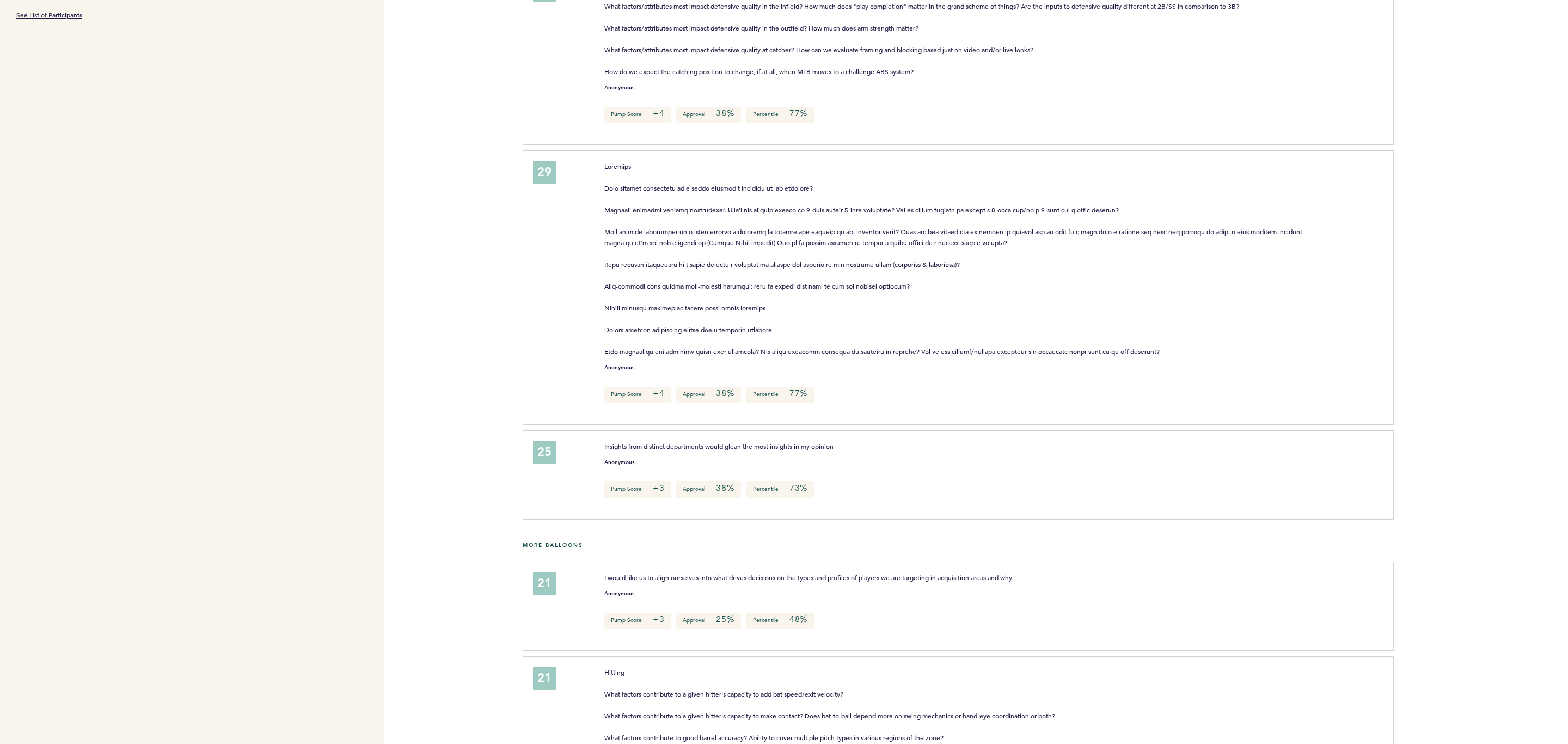
scroll to position [490, 0]
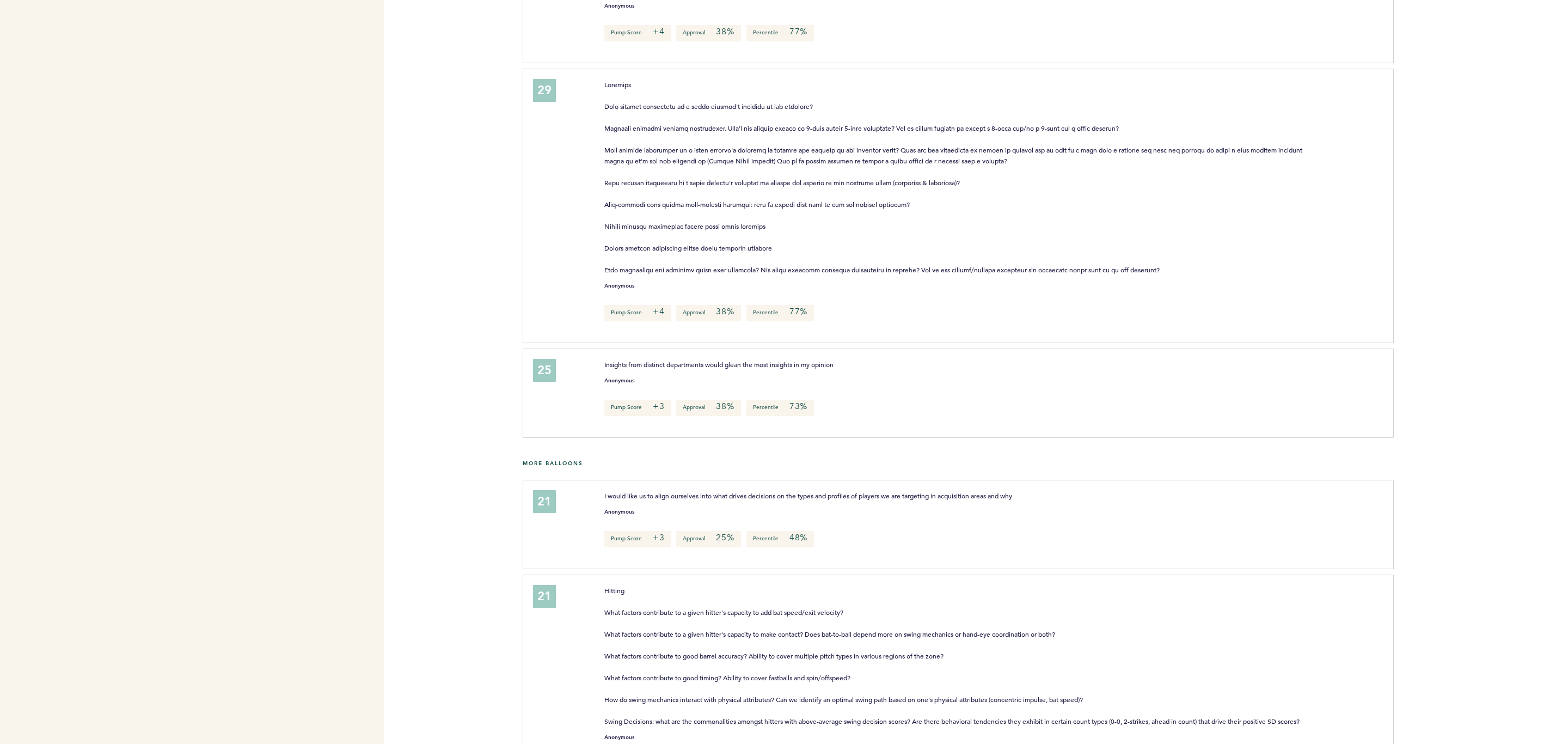
click at [1045, 286] on div at bounding box center [1481, 209] width 174 height 277
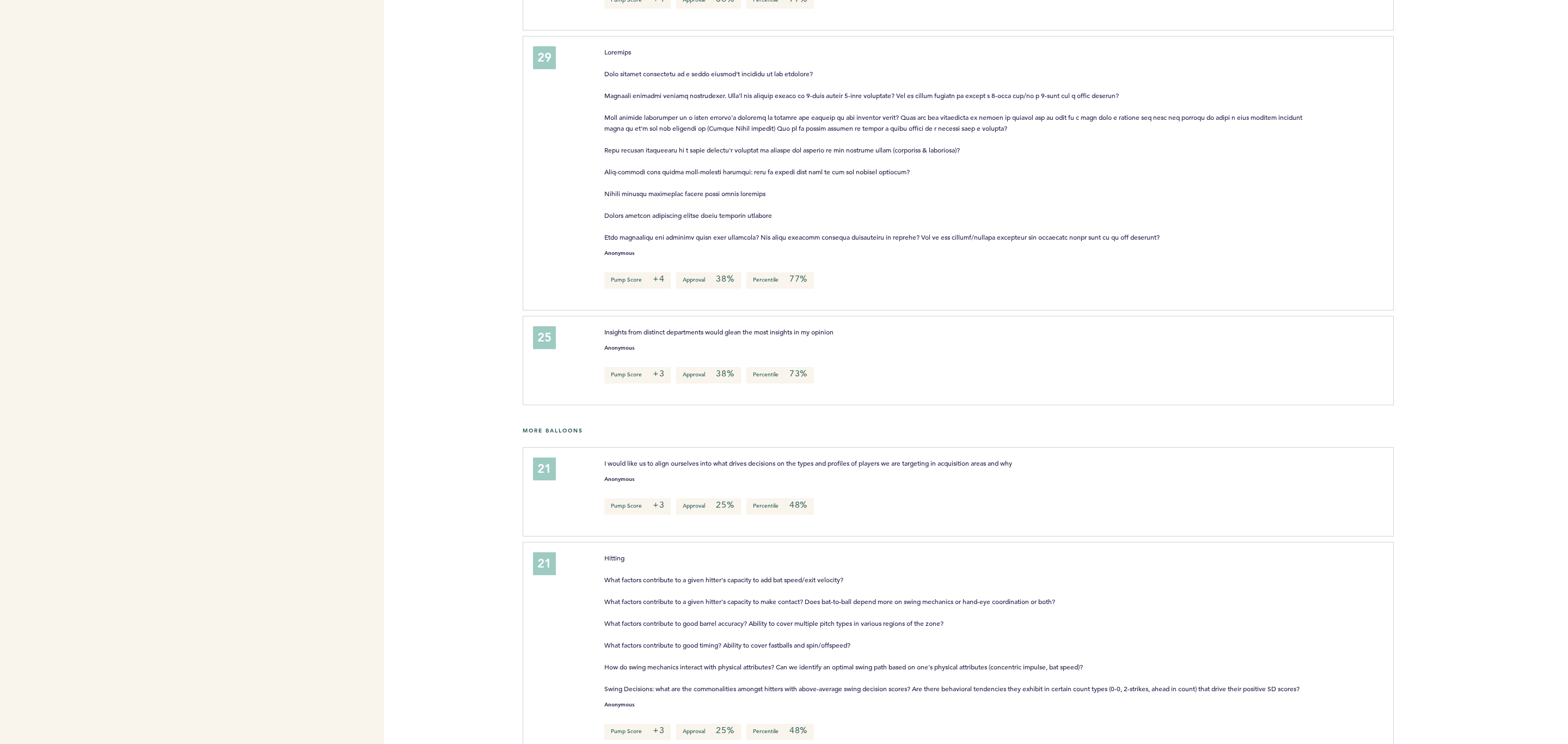
scroll to position [555, 0]
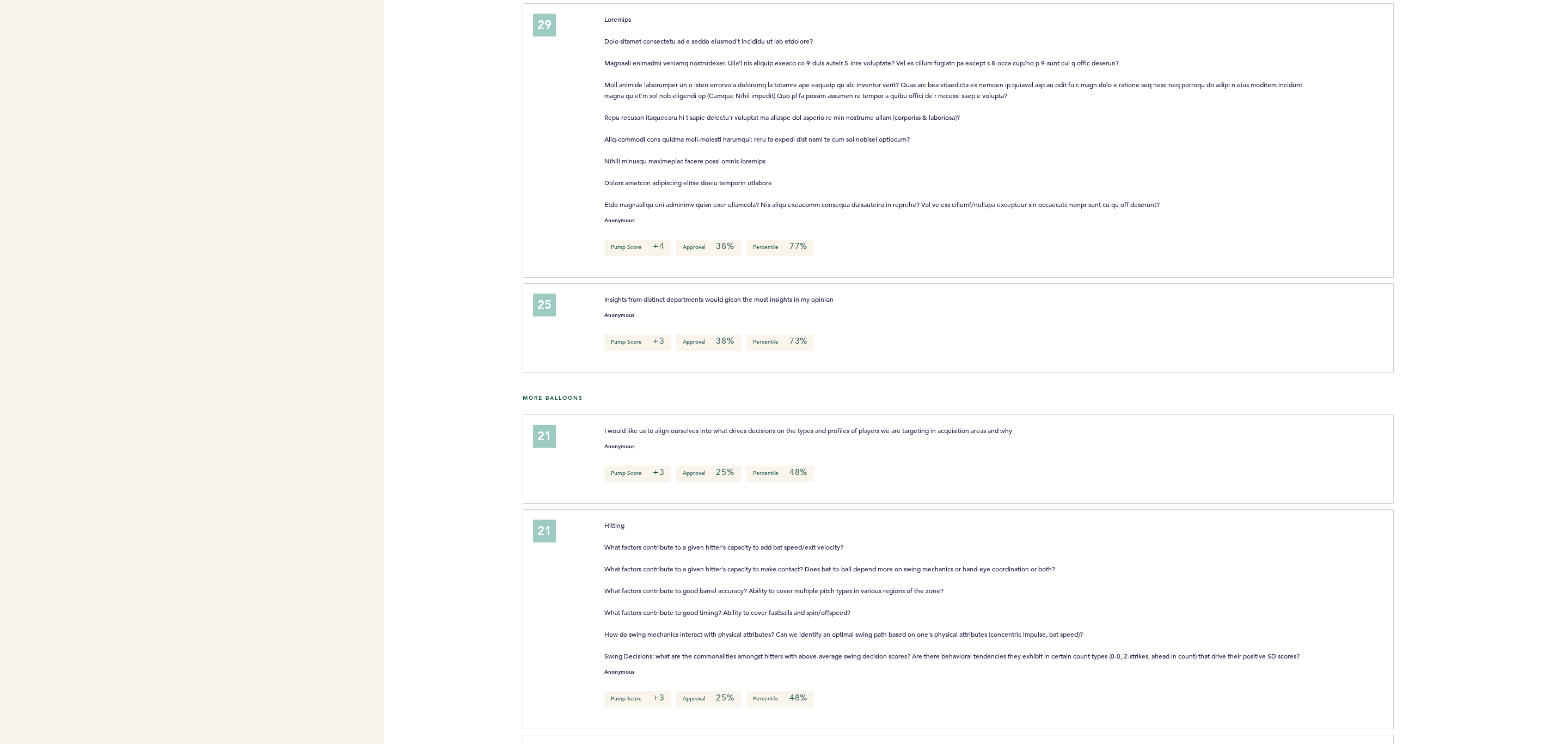
click at [149, 172] on nav "Flight BBOPS Evaluation Round Table Brainstorm Sourcing feedback on the partici…" at bounding box center [192, 576] width 384 height 2196
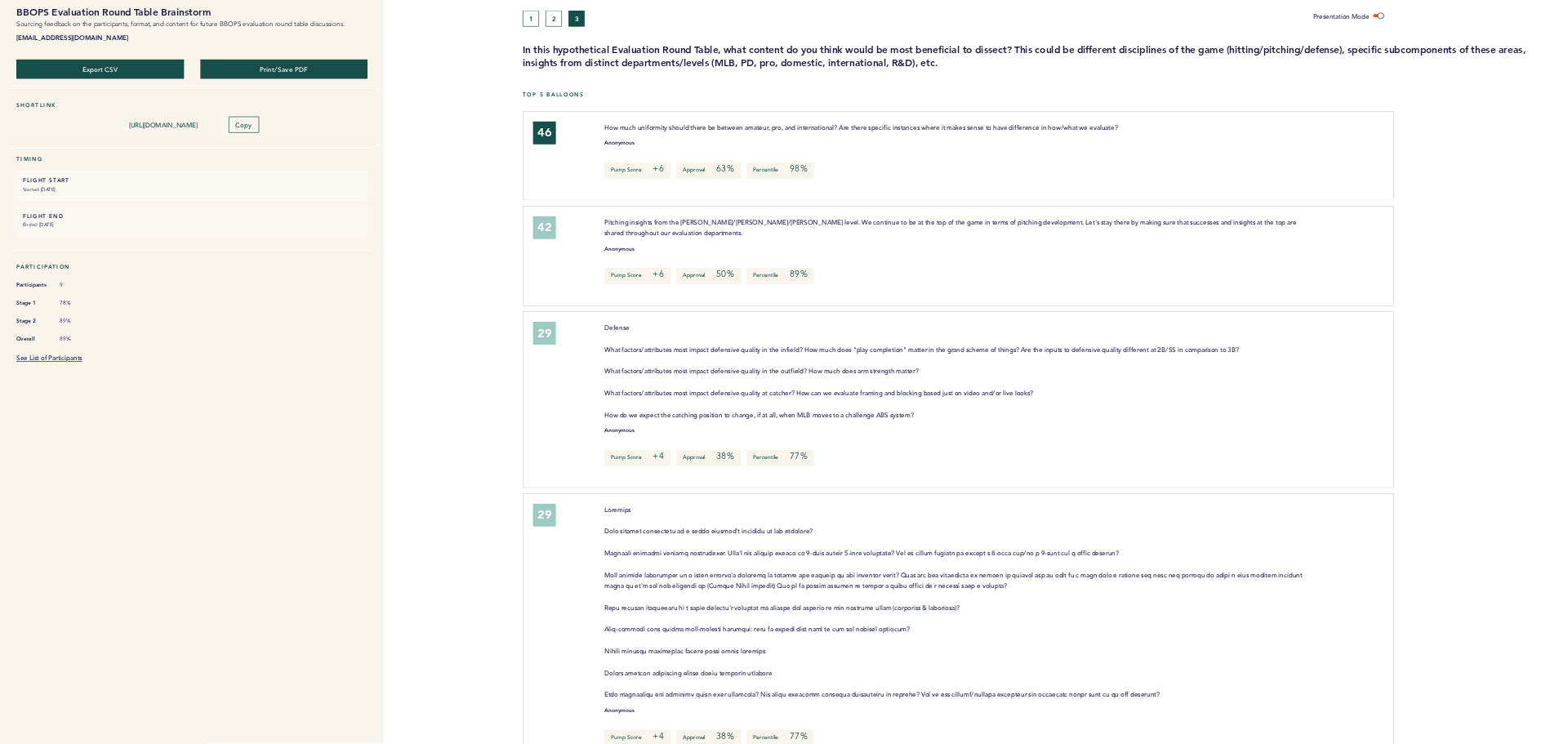
scroll to position [0, 0]
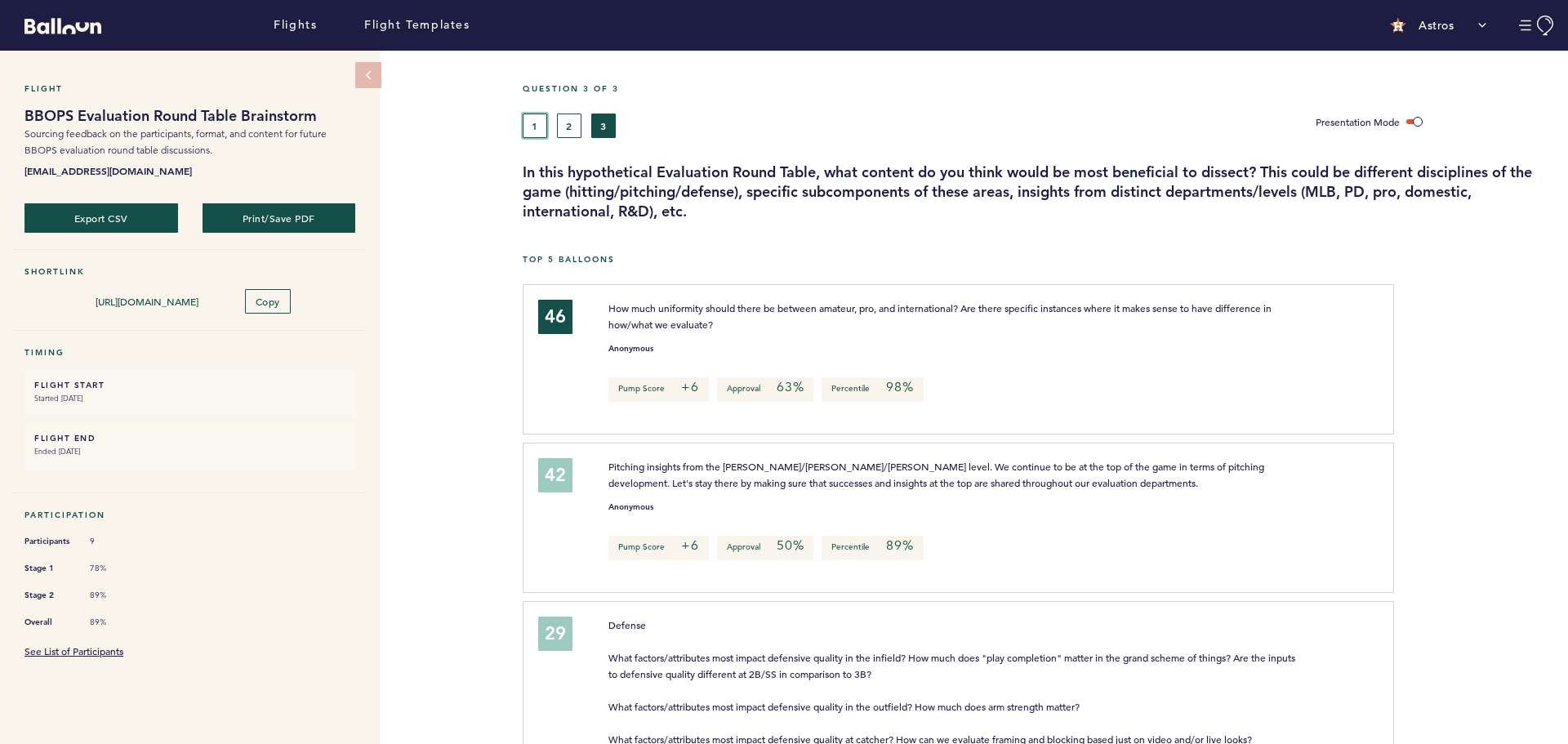
click at [534, 126] on button "1" at bounding box center [534, 125] width 25 height 25
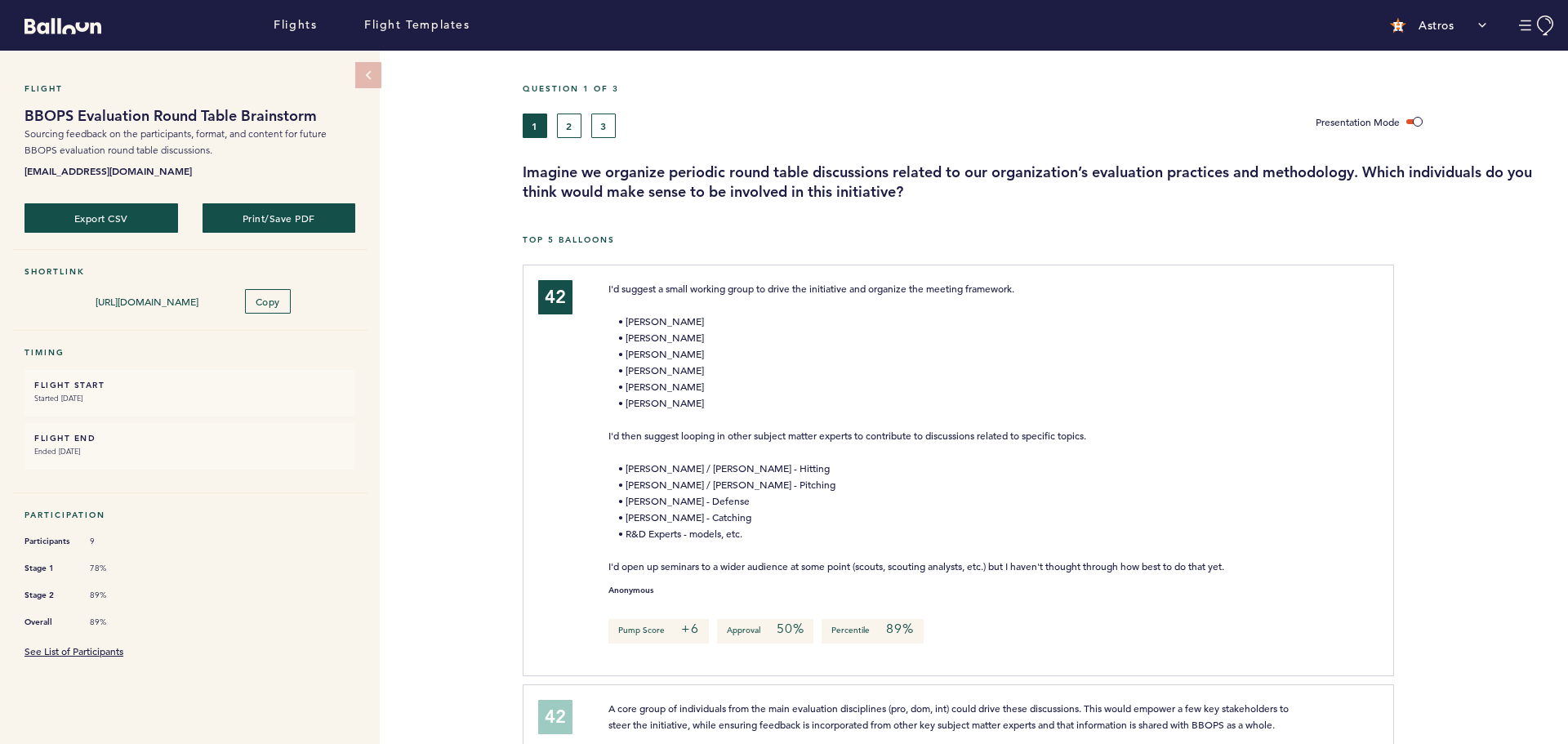
click at [647, 303] on span "I'd suggest a small working group to drive the initiative and organize the meet…" at bounding box center [916, 427] width 616 height 290
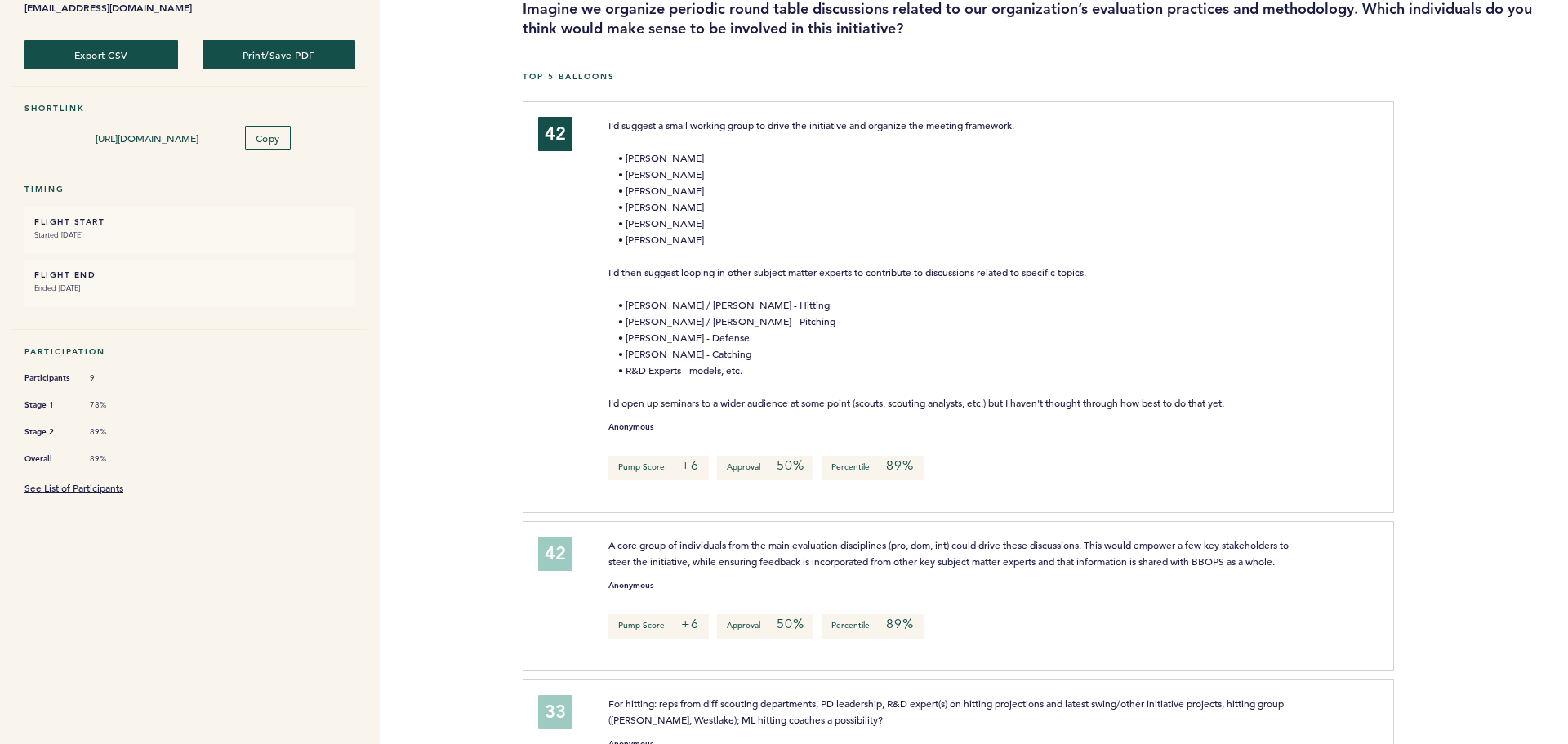
scroll to position [408, 0]
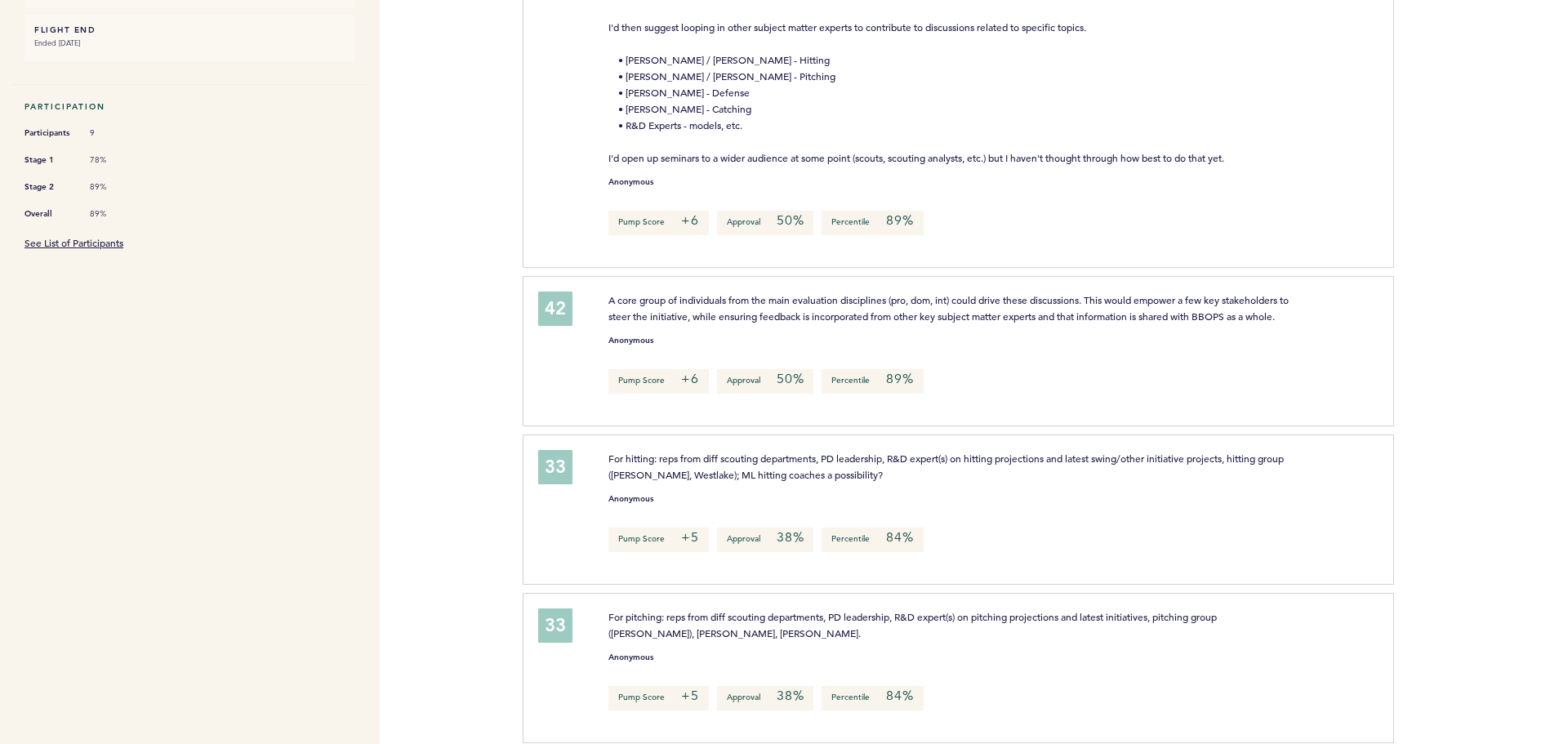
click at [414, 430] on div "Flights Flight Templates Astros Segments [EMAIL_ADDRESS][DOMAIN_NAME] Team Doma…" at bounding box center [784, 372] width 1568 height 744
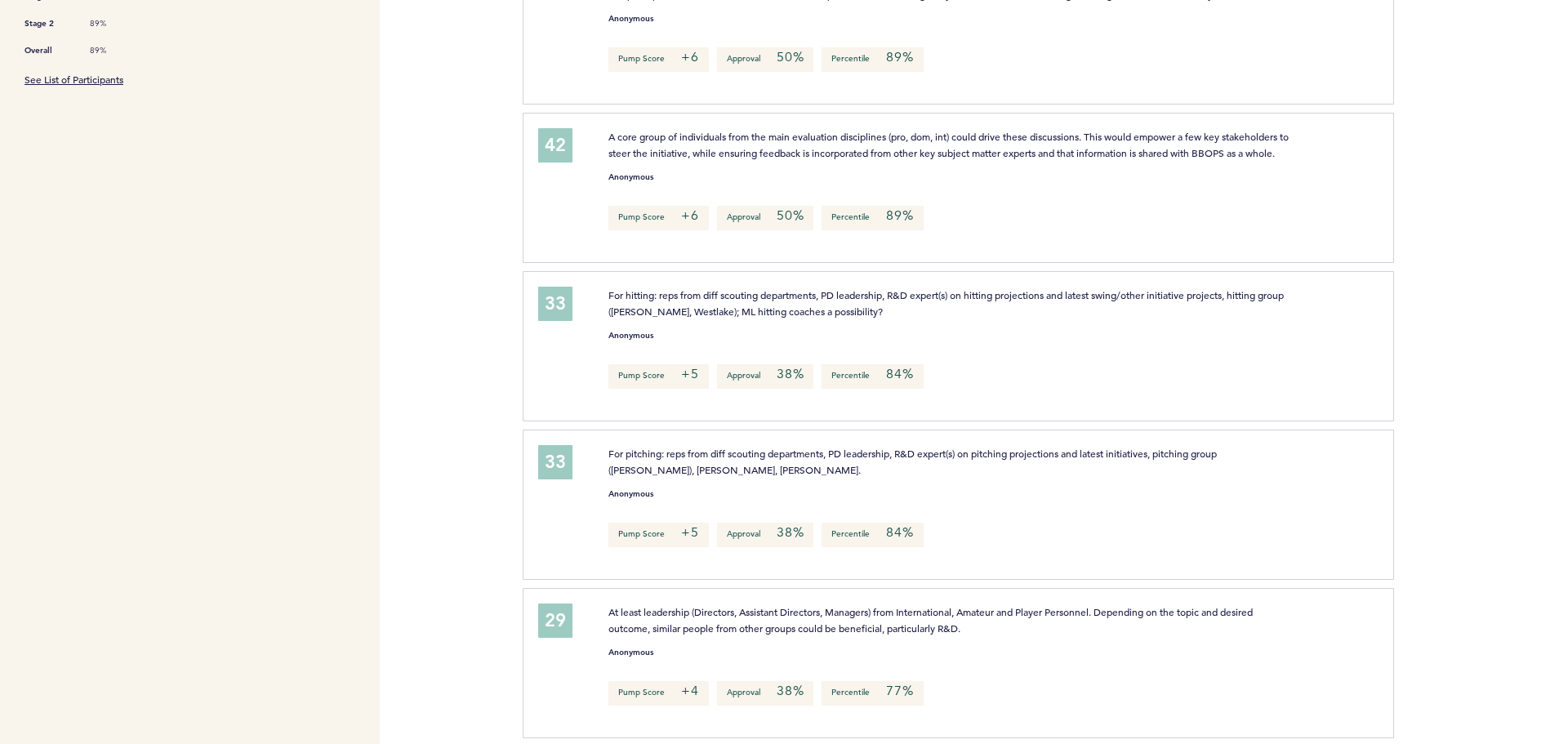
scroll to position [735, 0]
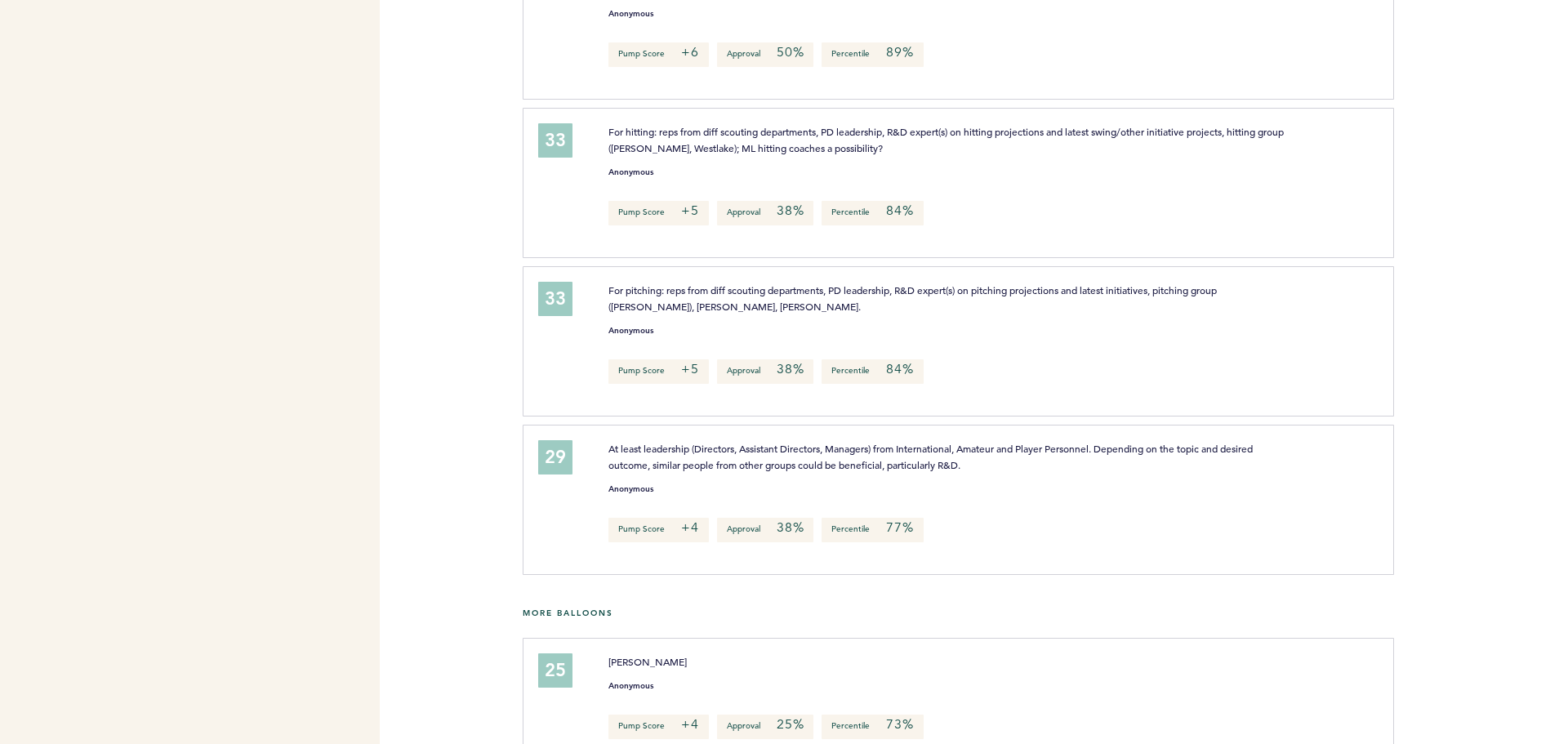
click at [1441, 267] on div at bounding box center [1481, 189] width 174 height 154
